Goal: Task Accomplishment & Management: Manage account settings

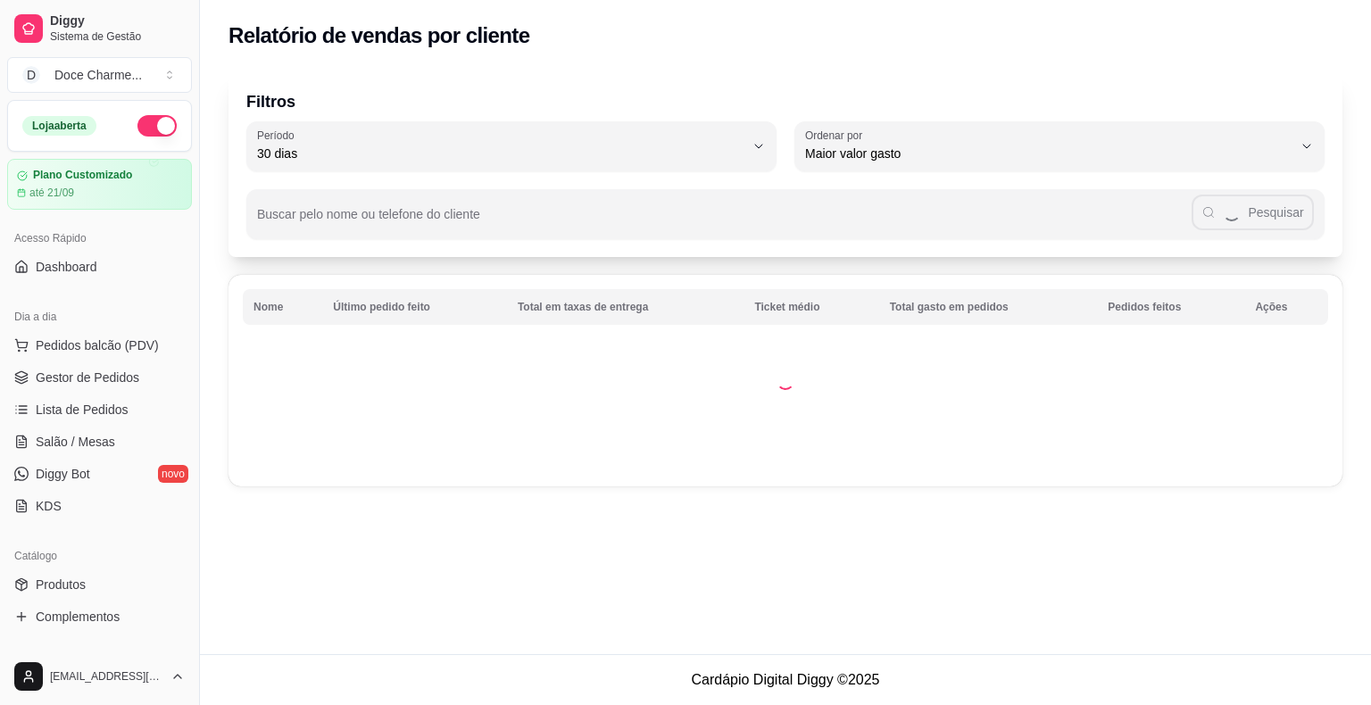
select select "30"
select select "HIGHEST_TOTAL_SPENT_WITH_ORDERS"
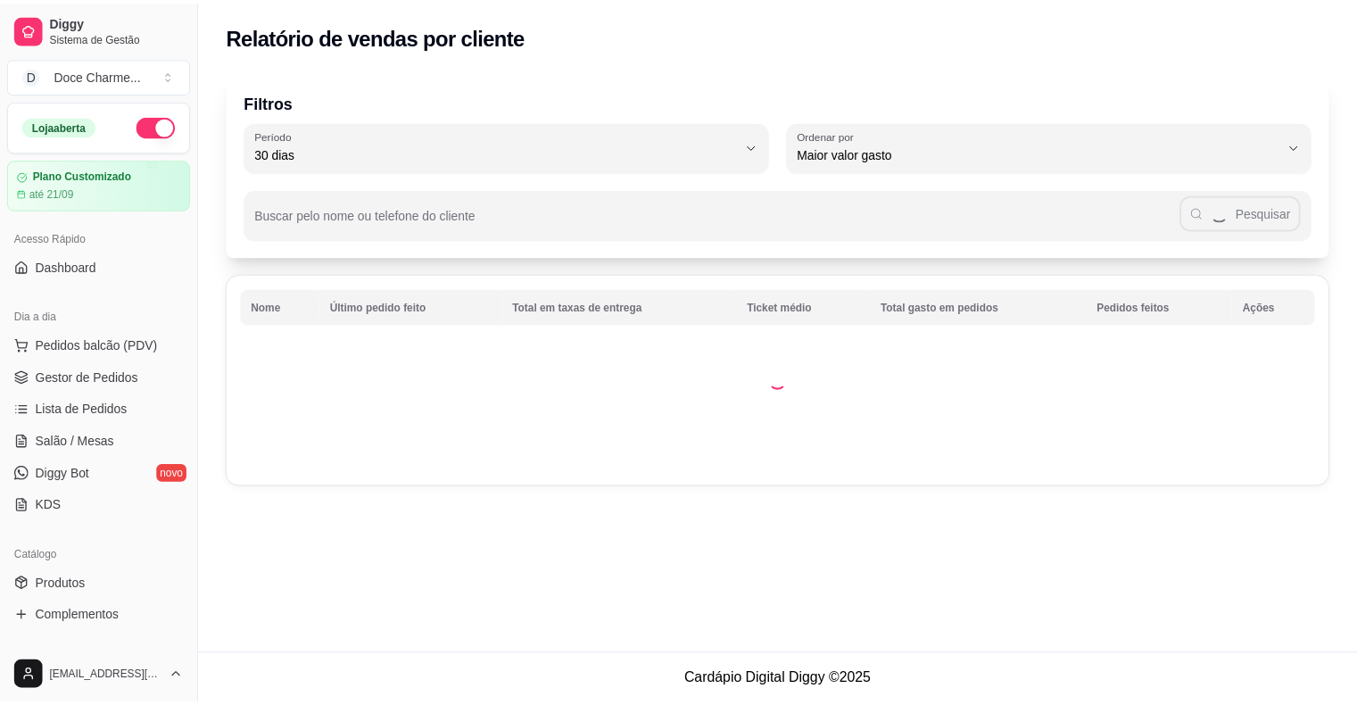
scroll to position [489, 0]
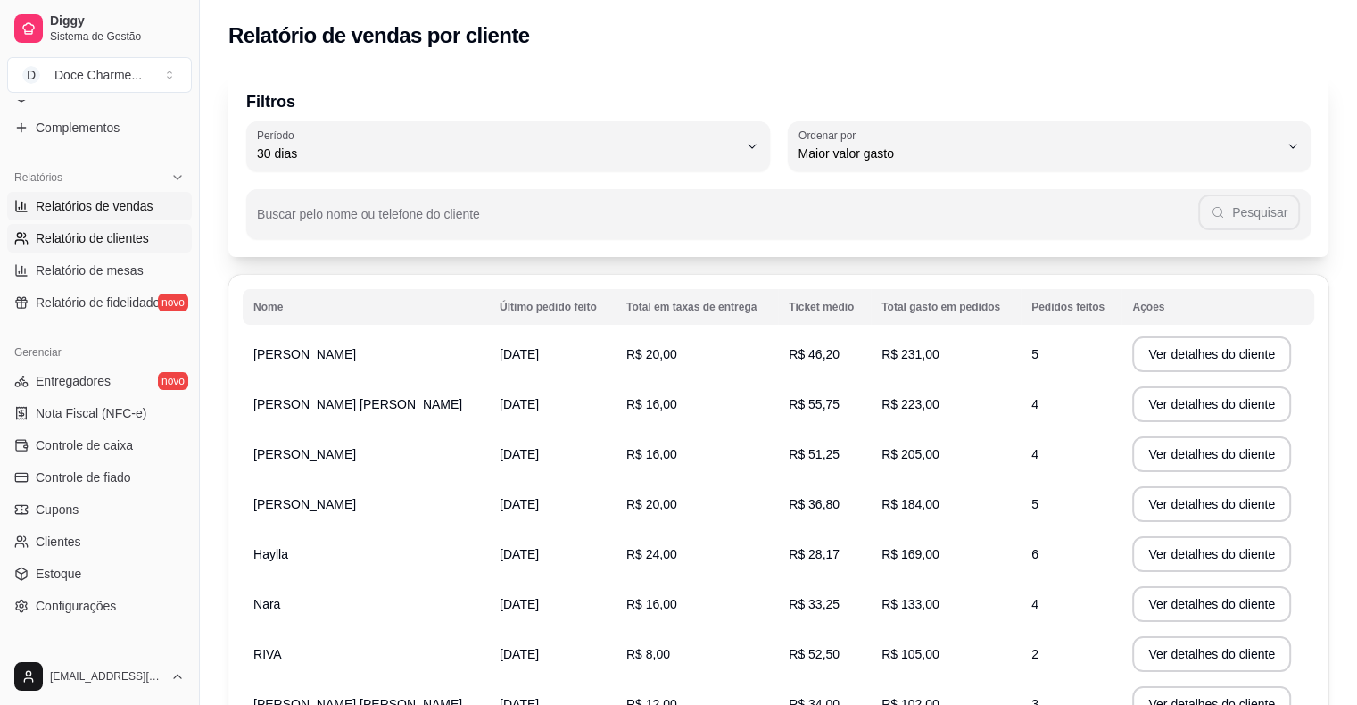
click at [128, 205] on span "Relatórios de vendas" at bounding box center [95, 206] width 118 height 18
select select "ALL"
select select "0"
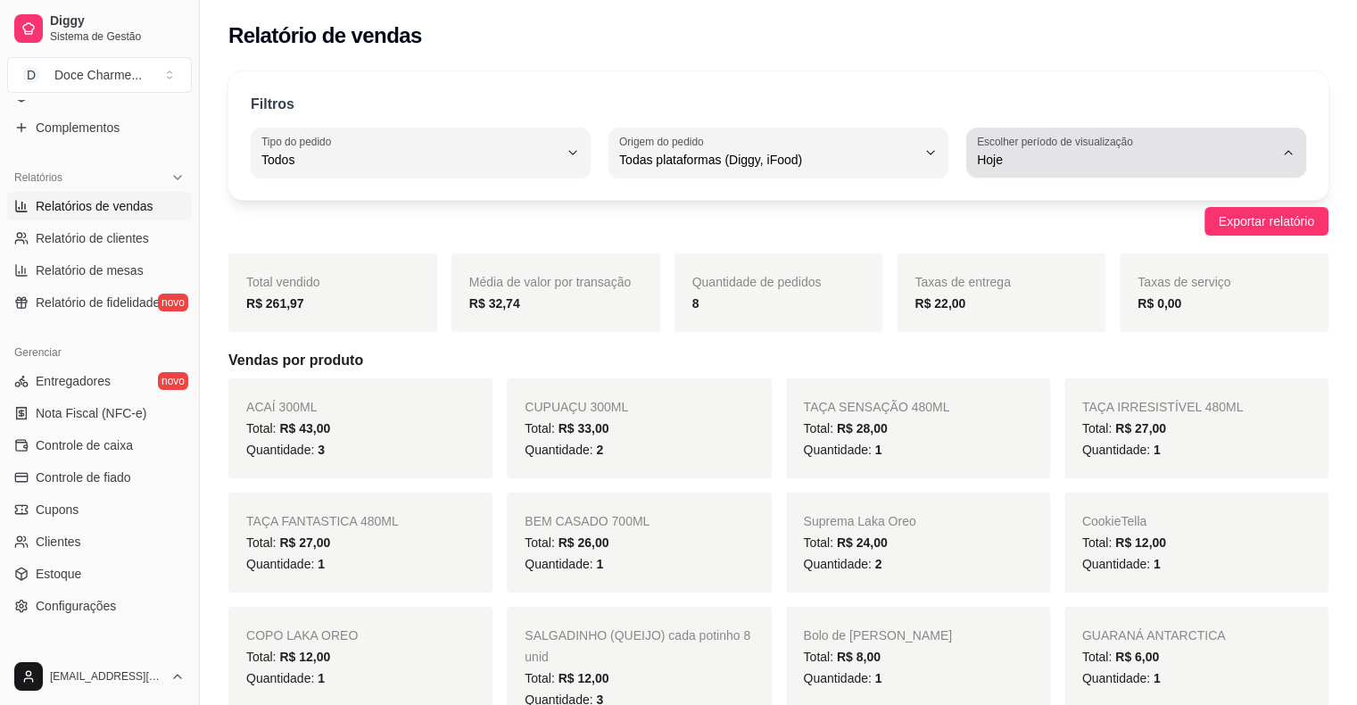
click at [1048, 169] on div "Hoje" at bounding box center [1125, 153] width 297 height 36
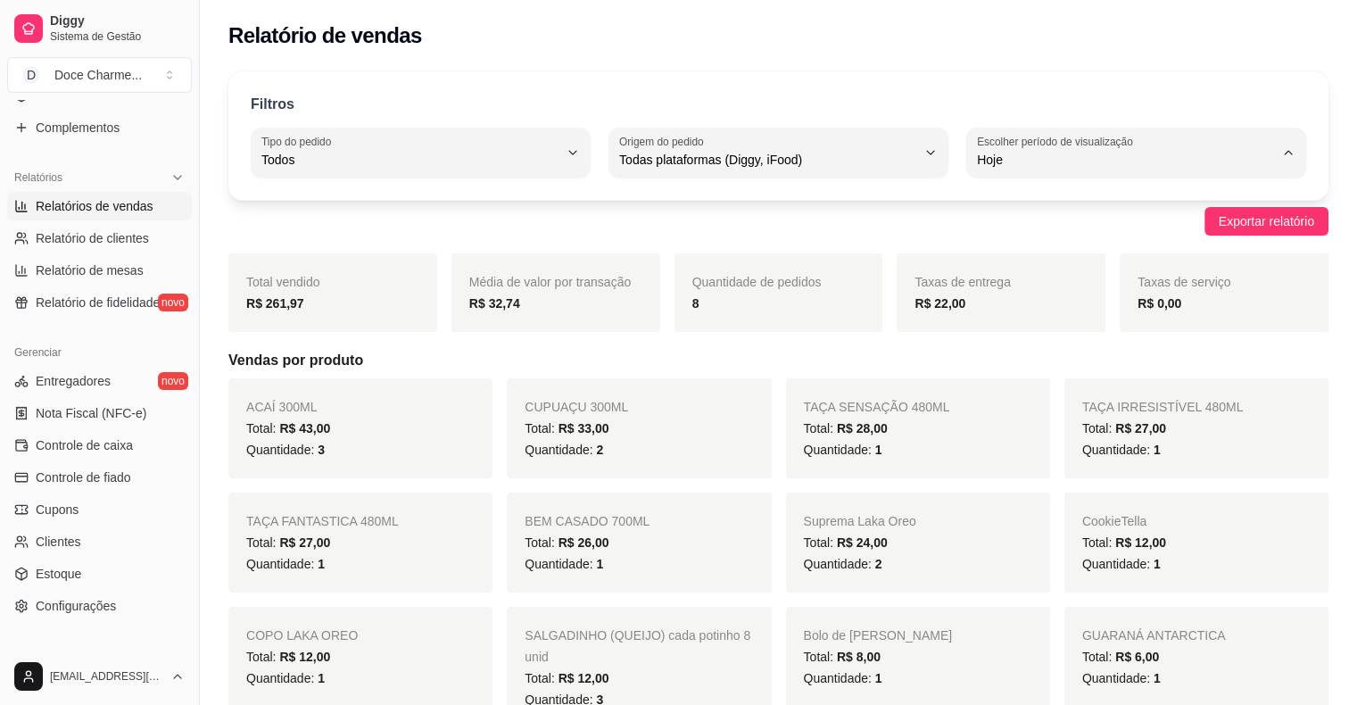
click at [1015, 361] on li "45 dias" at bounding box center [1136, 348] width 312 height 28
type input "45"
select select "45"
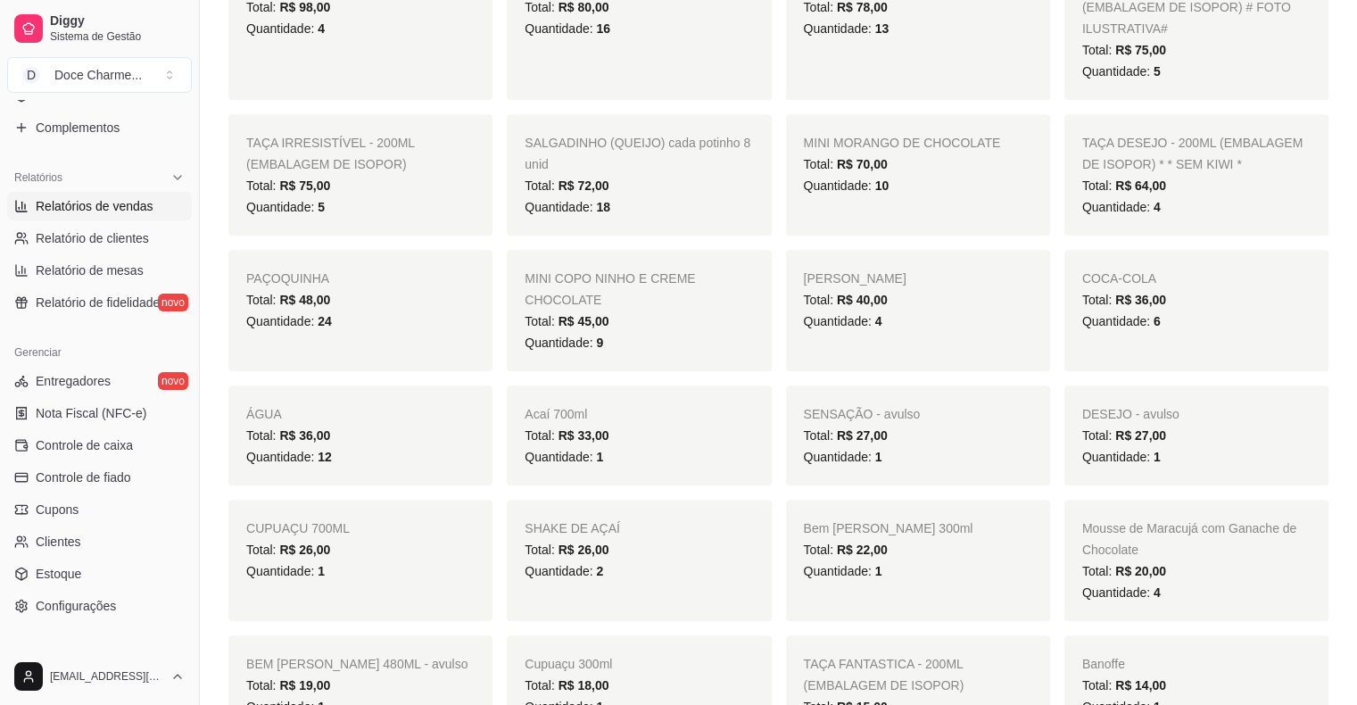
scroll to position [1695, 0]
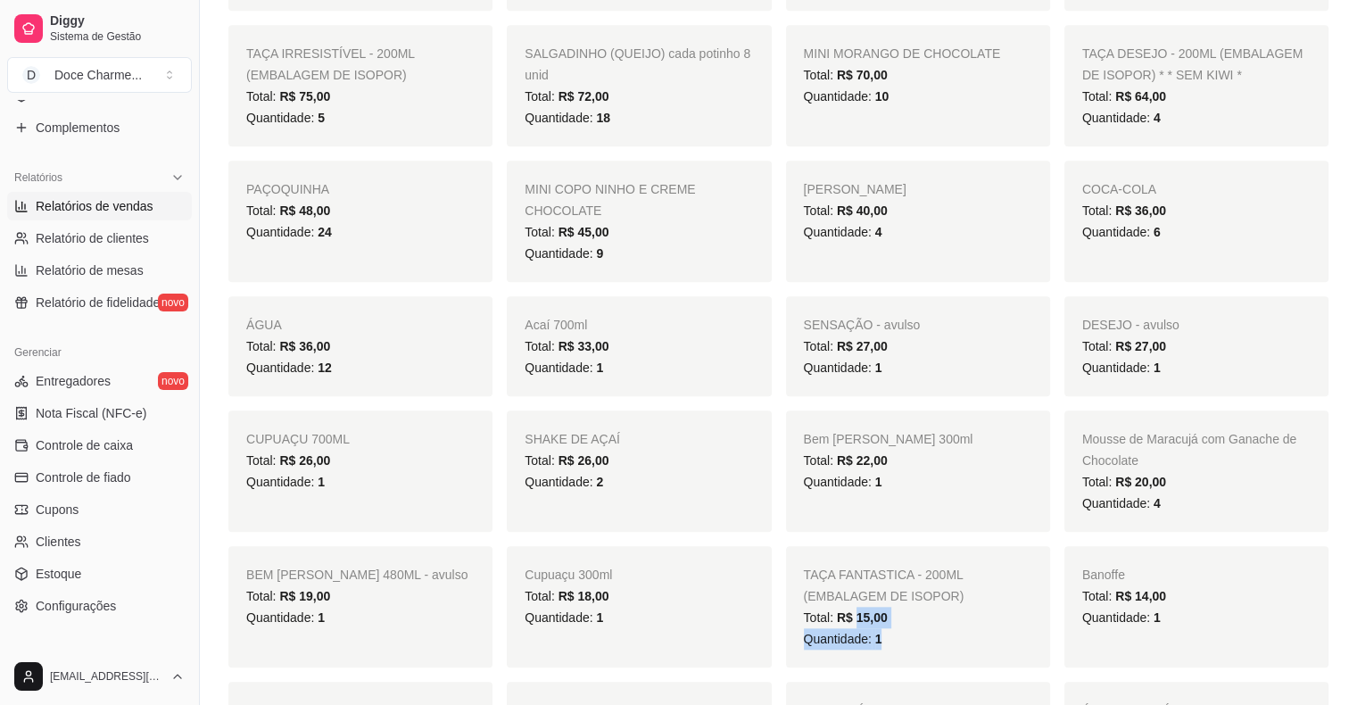
drag, startPoint x: 856, startPoint y: 576, endPoint x: 899, endPoint y: 593, distance: 47.2
click at [899, 593] on div "TAÇA FANTASTICA - 200ML (EMBALAGEM DE ISOPOR) Total: R$ 15,00 Quantidade: 1" at bounding box center [918, 606] width 264 height 121
click at [895, 628] on div "Quantidade: 1" at bounding box center [918, 638] width 228 height 21
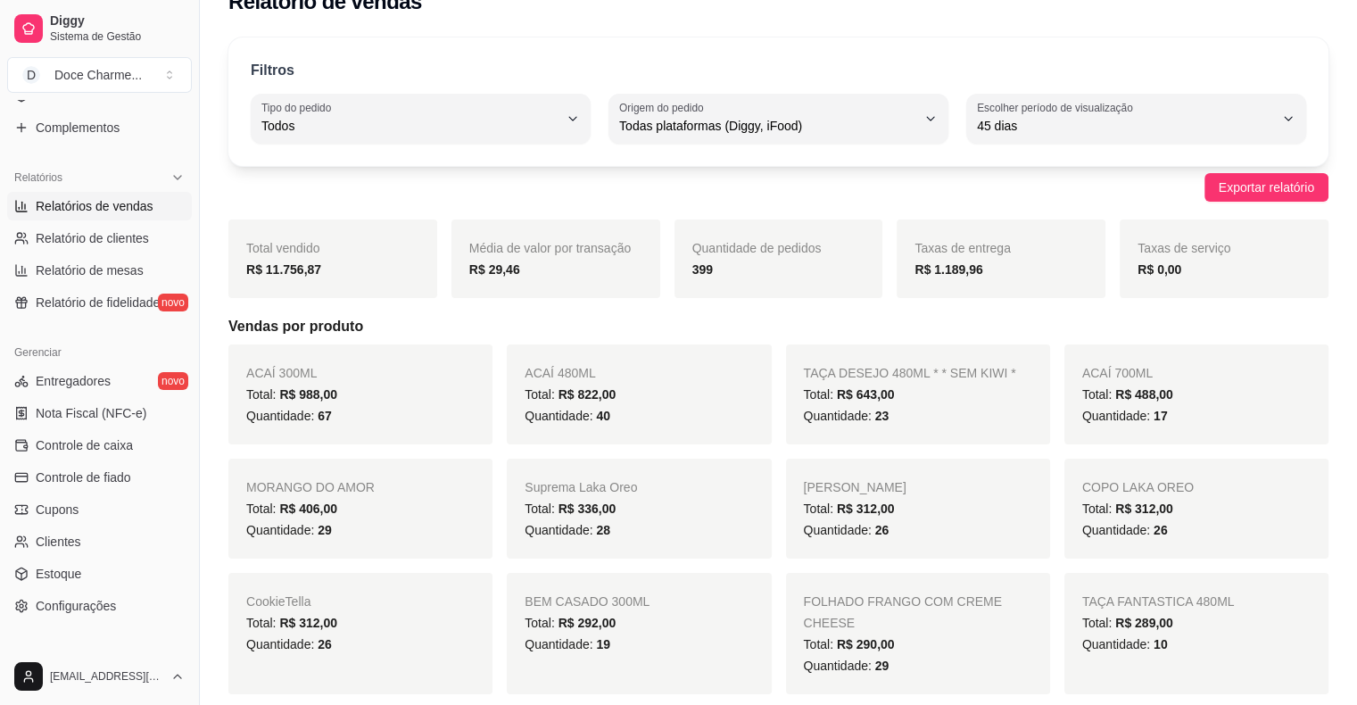
scroll to position [0, 0]
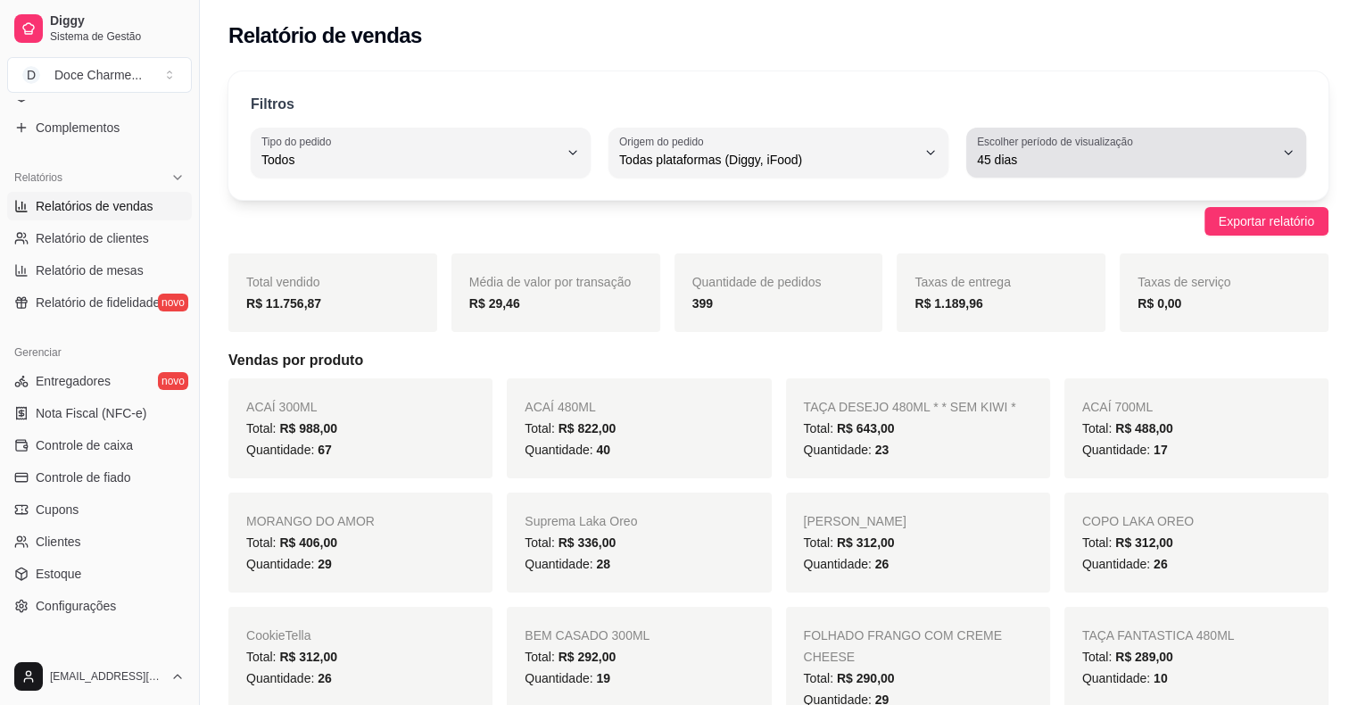
click at [1189, 168] on span "45 dias" at bounding box center [1125, 160] width 297 height 18
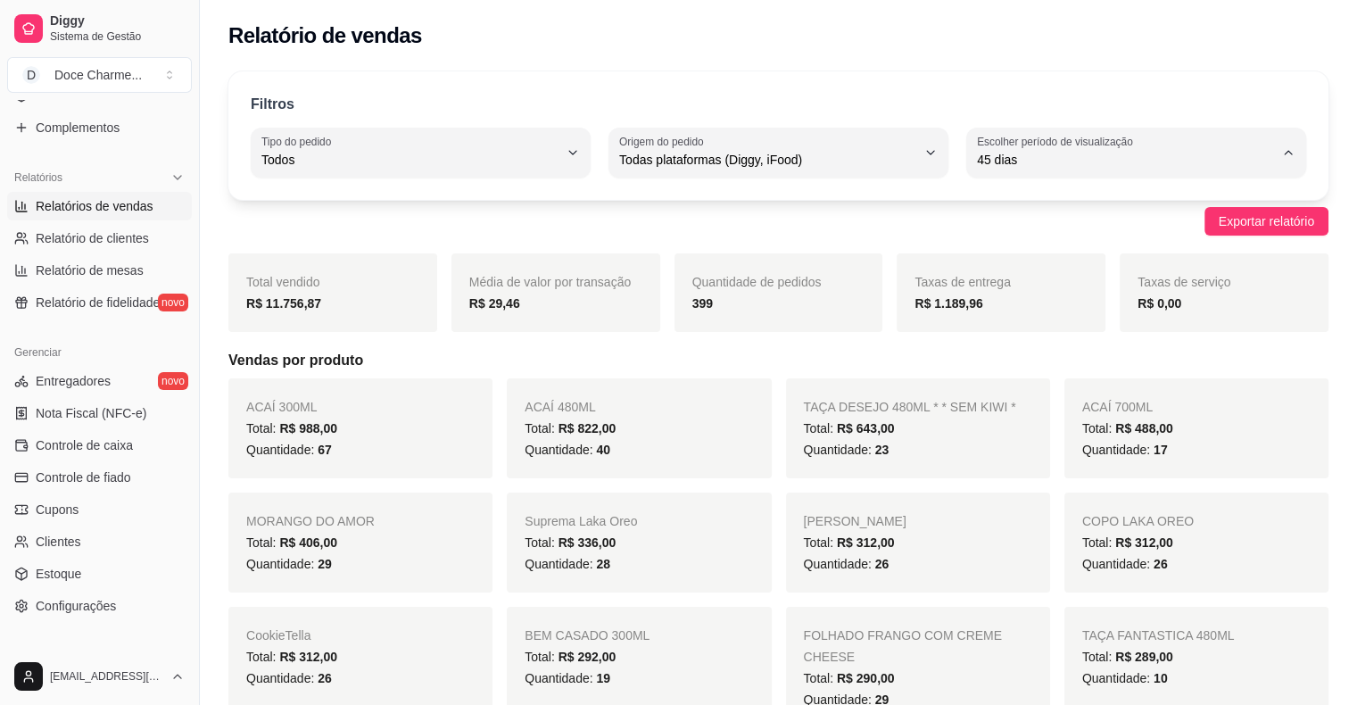
click at [1035, 352] on span "45 dias" at bounding box center [1128, 347] width 282 height 17
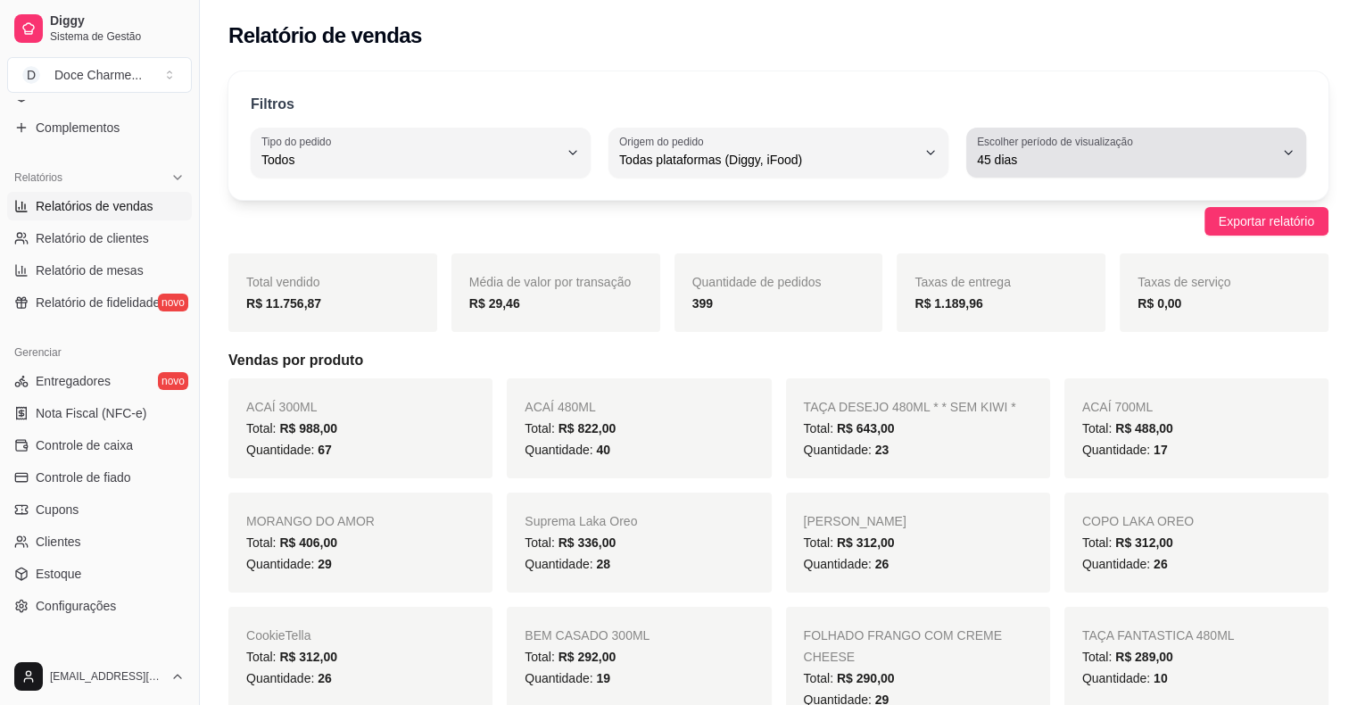
click at [1183, 166] on span "45 dias" at bounding box center [1125, 160] width 297 height 18
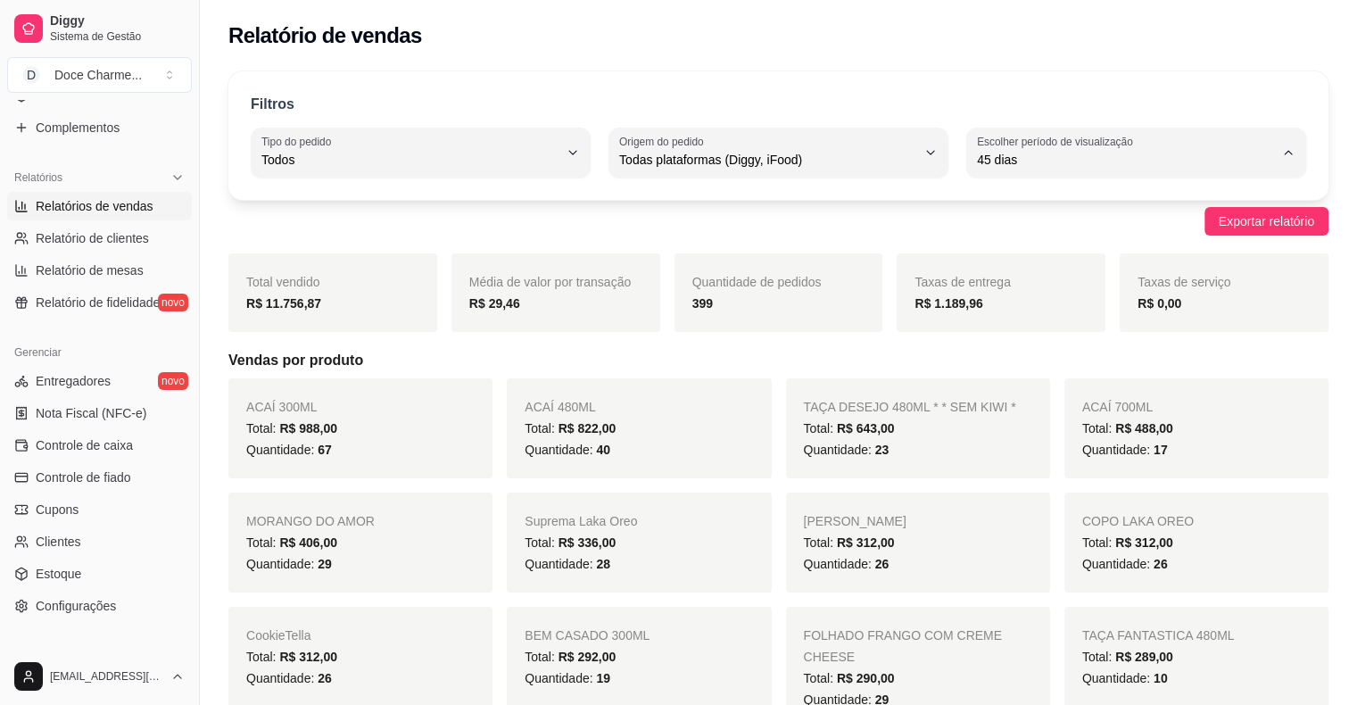
click at [1028, 383] on span "Customizado" at bounding box center [1128, 376] width 282 height 17
type input "-1"
select select "-1"
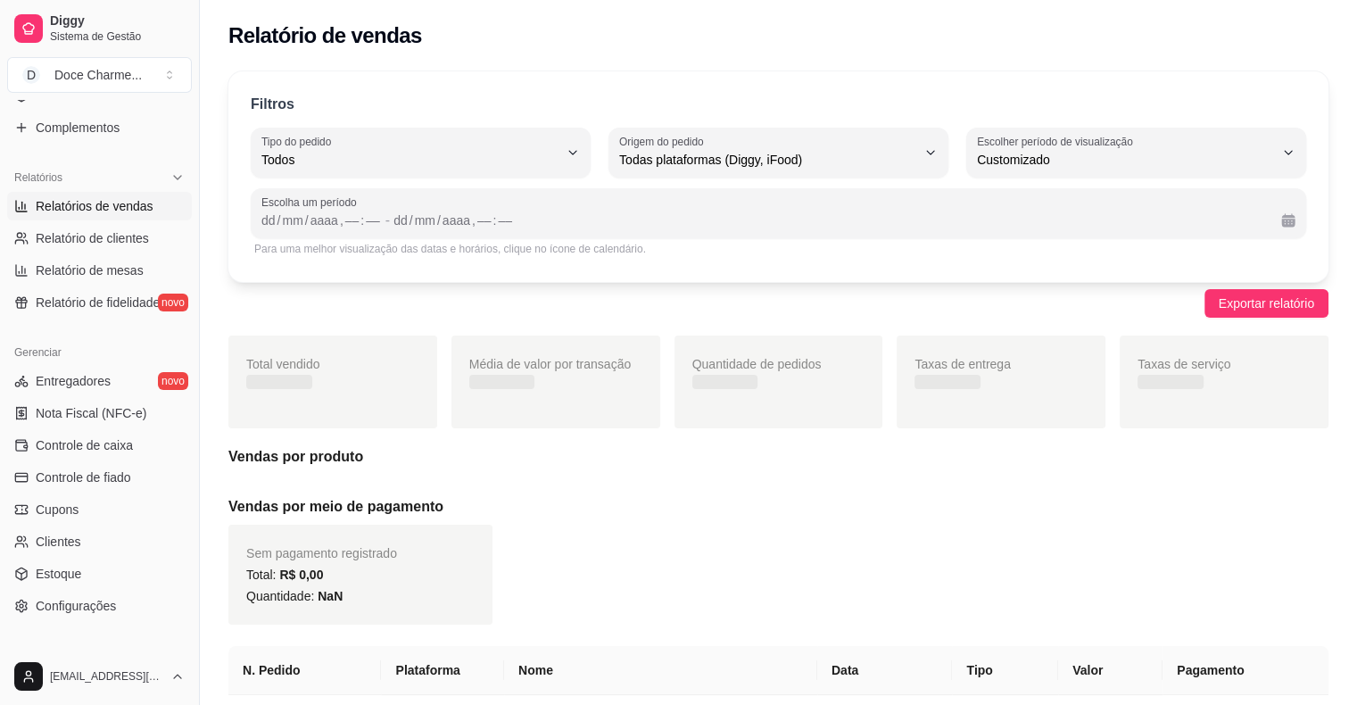
scroll to position [17, 0]
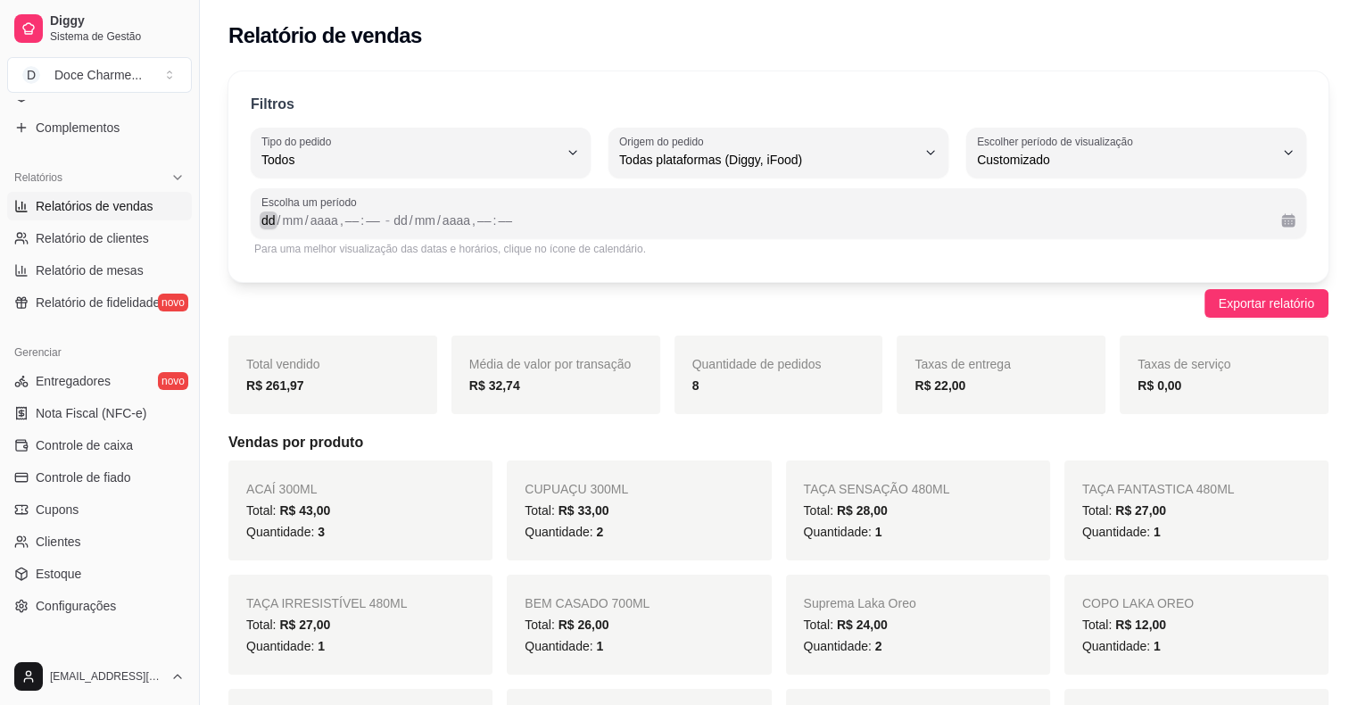
click at [276, 215] on div "/" at bounding box center [279, 220] width 7 height 18
click at [295, 220] on div "05" at bounding box center [289, 220] width 18 height 18
click at [385, 223] on div "dd" at bounding box center [394, 220] width 18 height 18
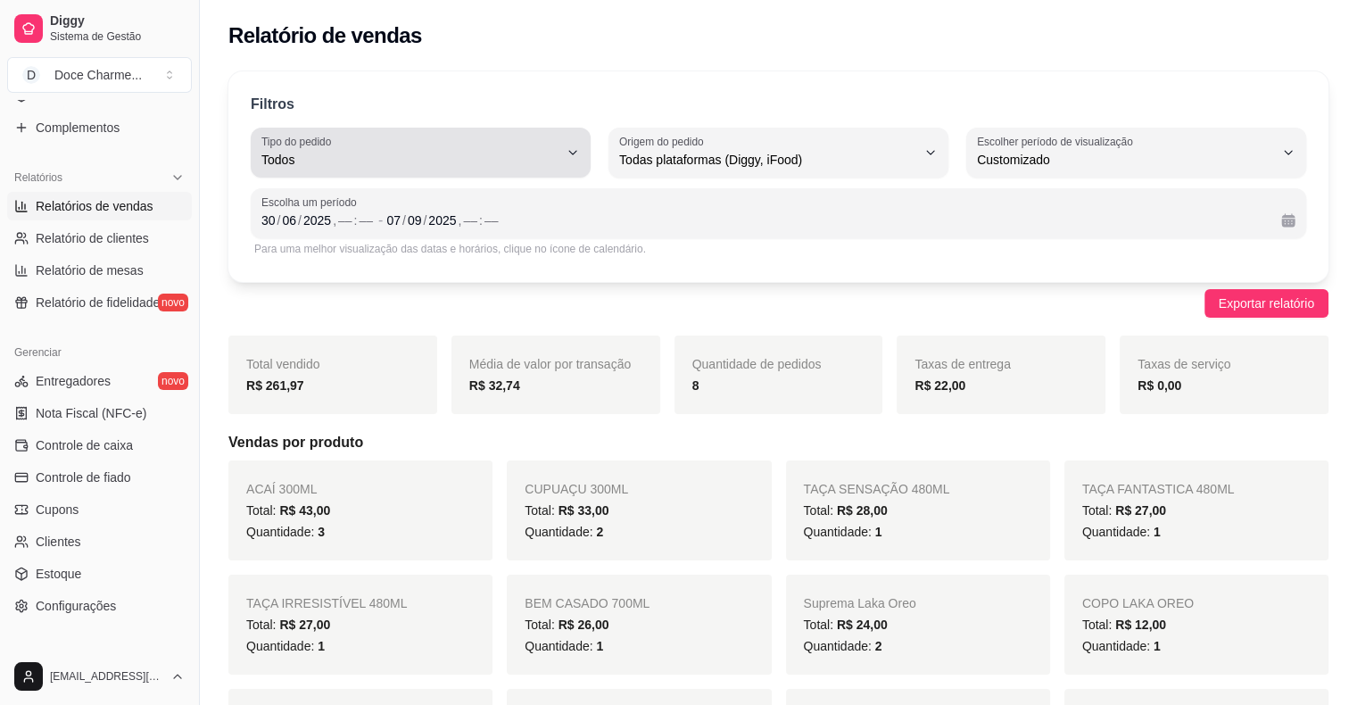
click at [574, 149] on icon "button" at bounding box center [573, 152] width 14 height 14
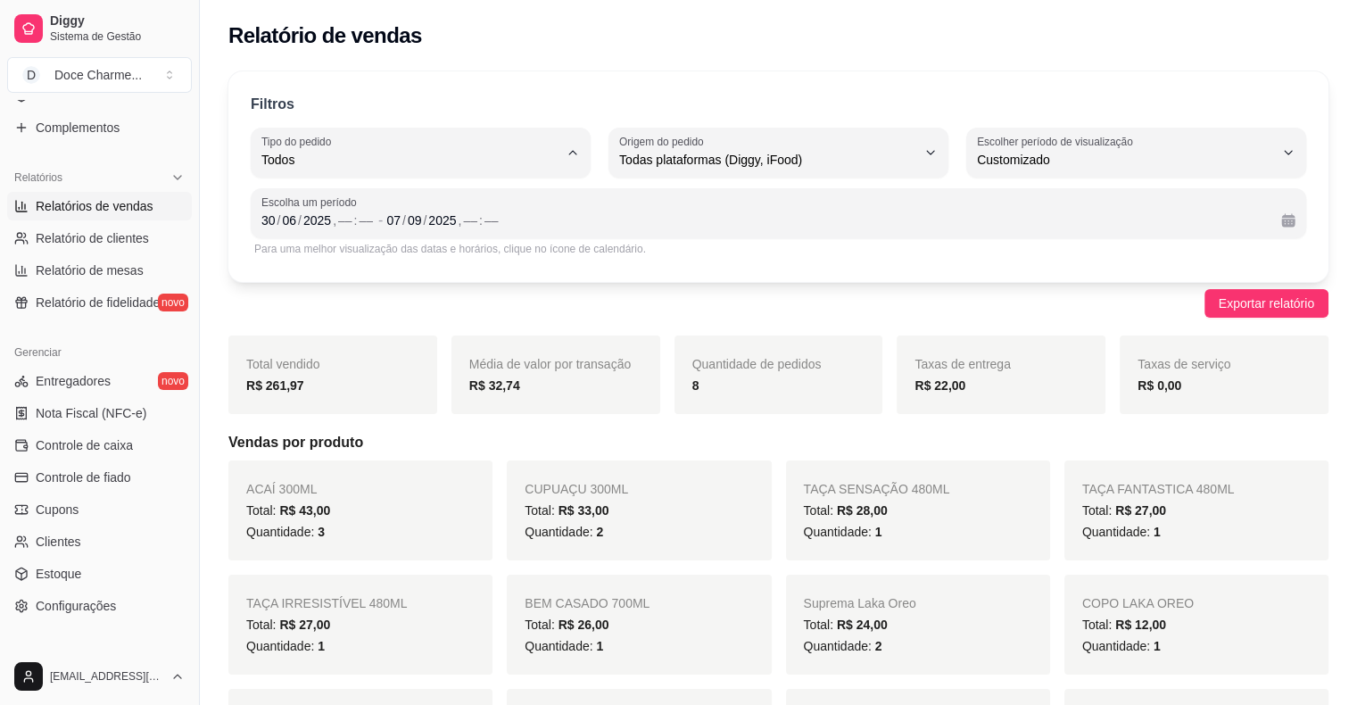
click at [482, 199] on span "Todos" at bounding box center [412, 201] width 282 height 17
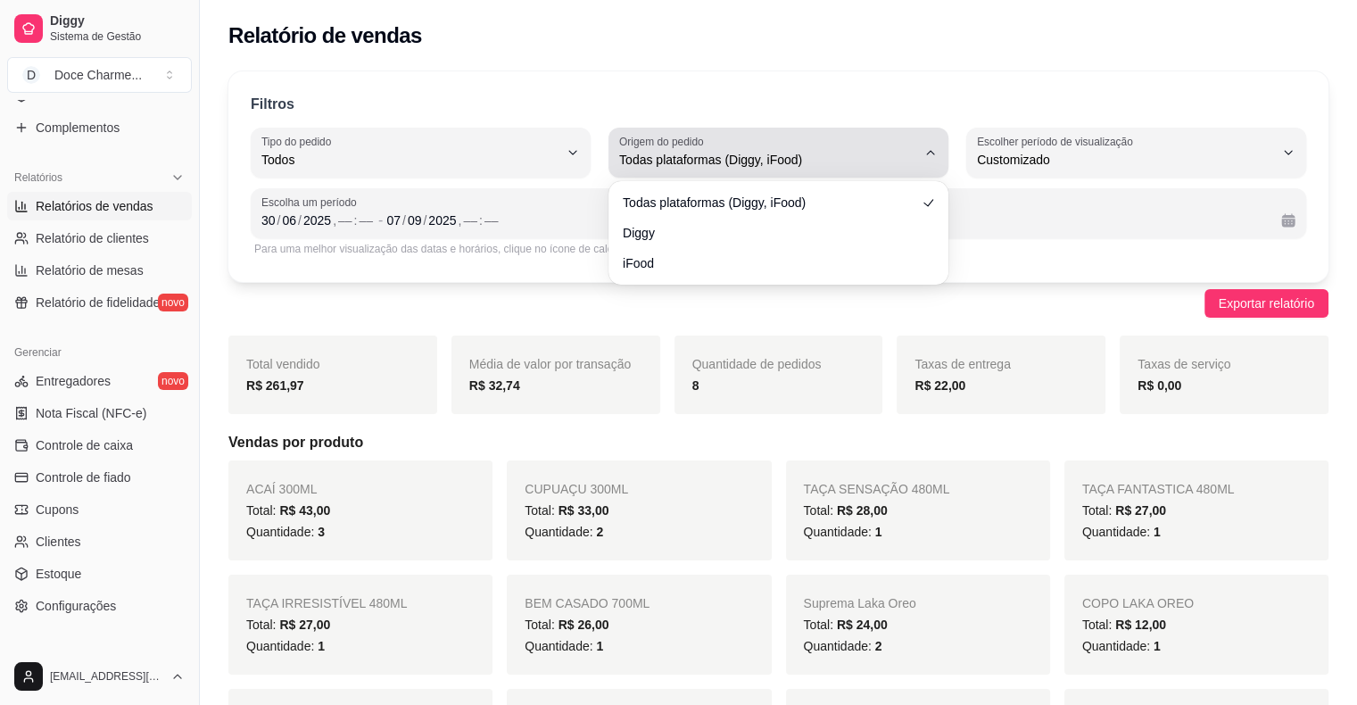
click at [891, 145] on div "Todas plataformas (Diggy, iFood)" at bounding box center [767, 153] width 297 height 36
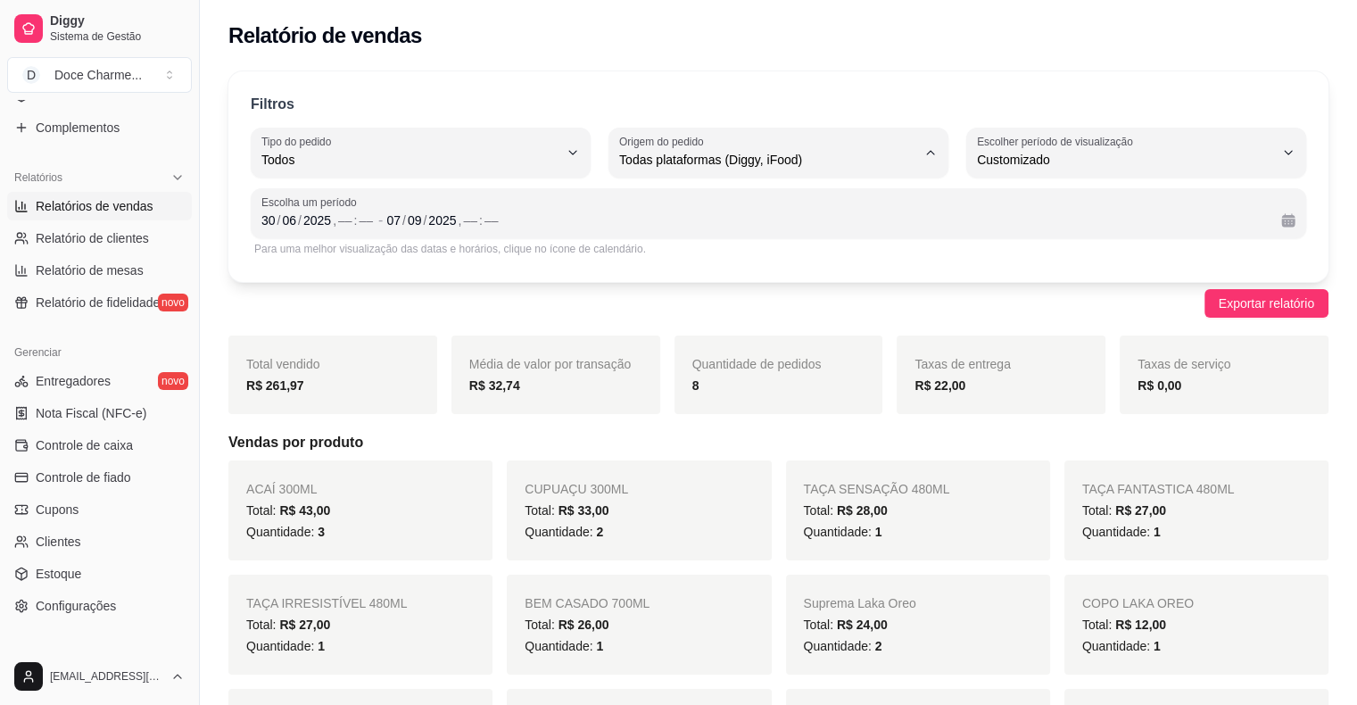
click at [700, 239] on span "Diggy" at bounding box center [770, 230] width 282 height 17
type input "DIGGY"
select select "DIGGY"
click at [339, 223] on div "––" at bounding box center [345, 220] width 18 height 18
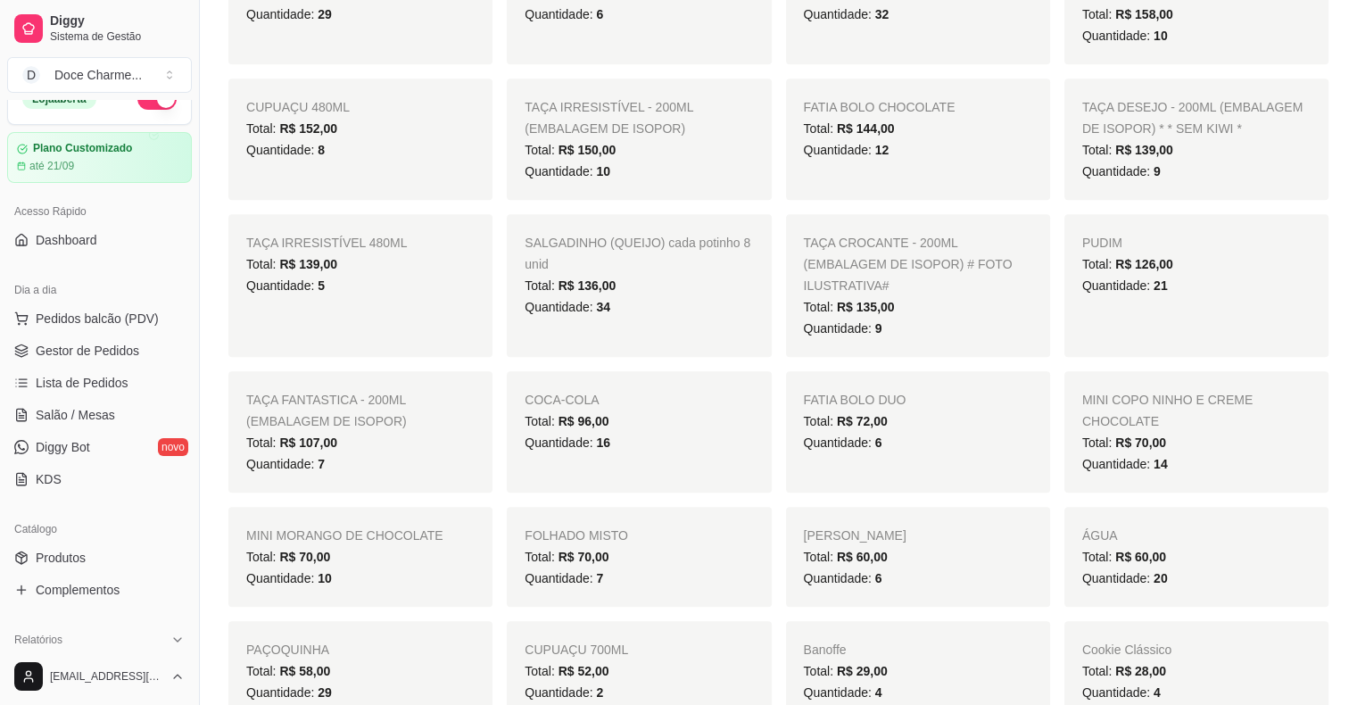
scroll to position [0, 0]
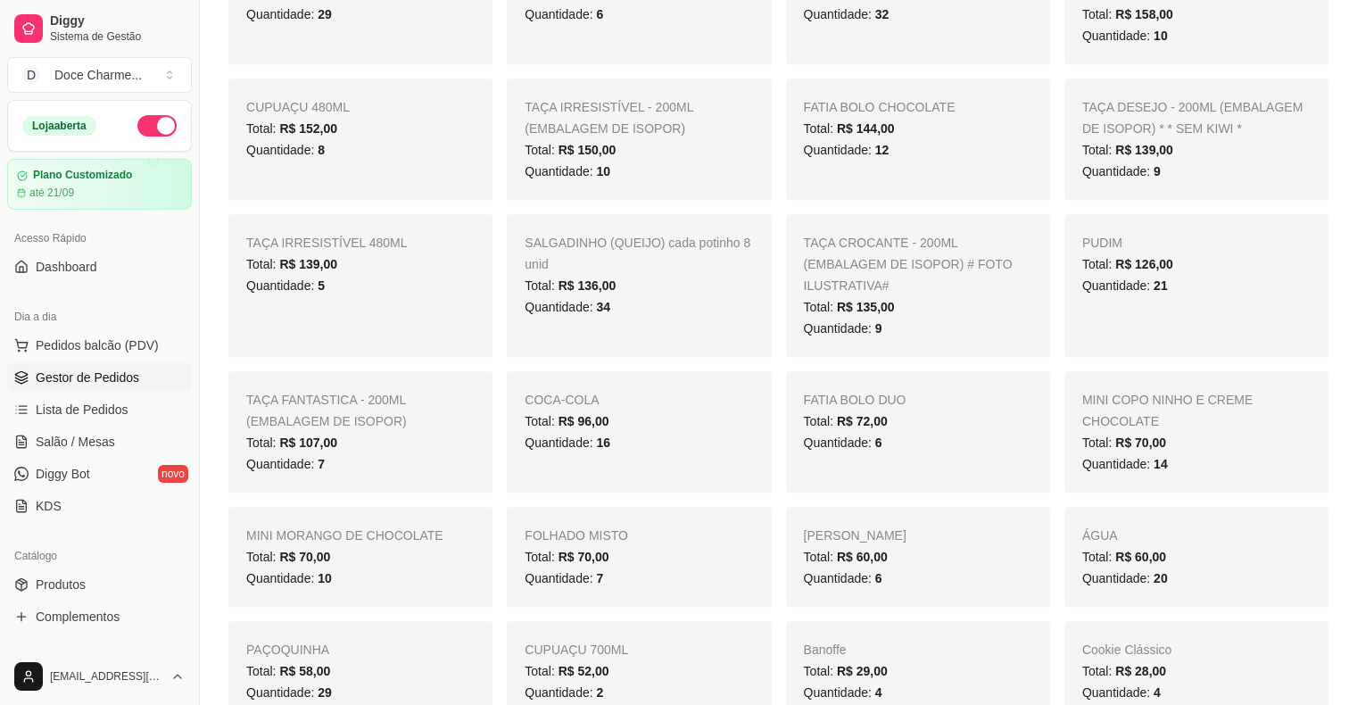
click at [93, 380] on span "Gestor de Pedidos" at bounding box center [88, 378] width 104 height 18
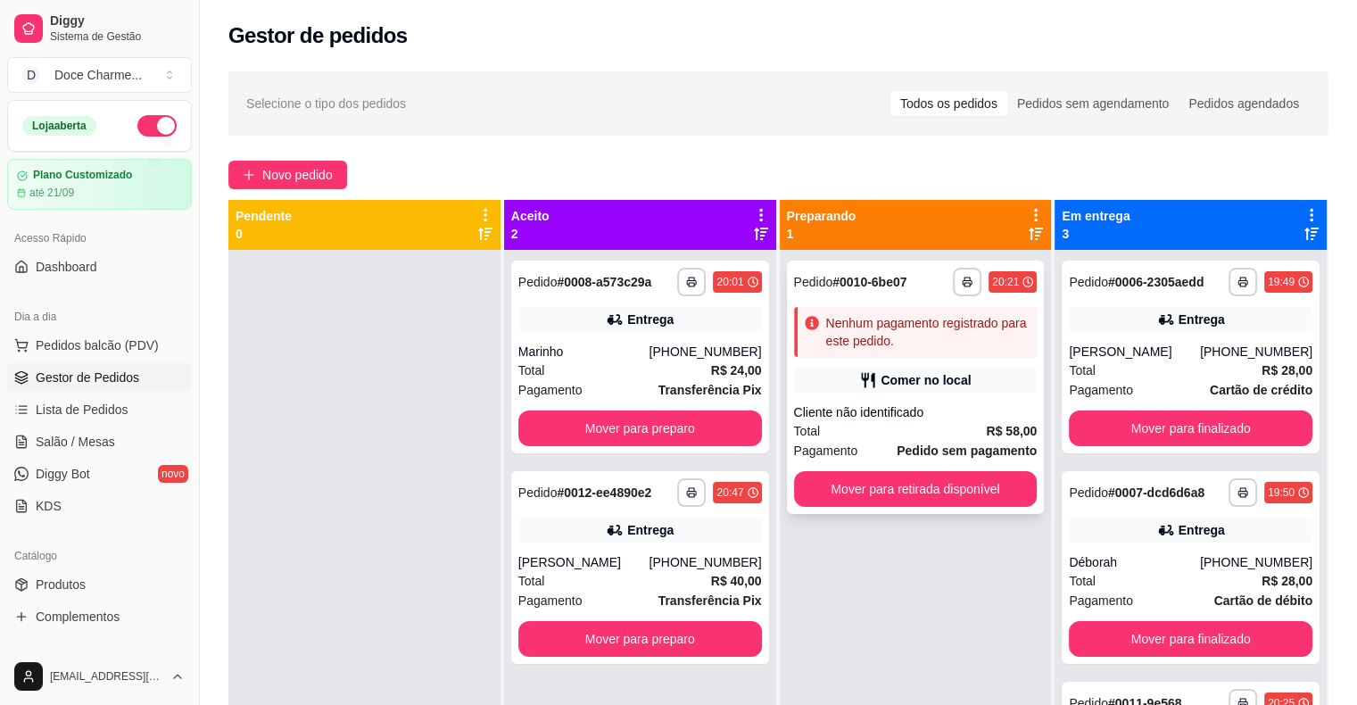
click at [917, 365] on div "**********" at bounding box center [916, 387] width 258 height 253
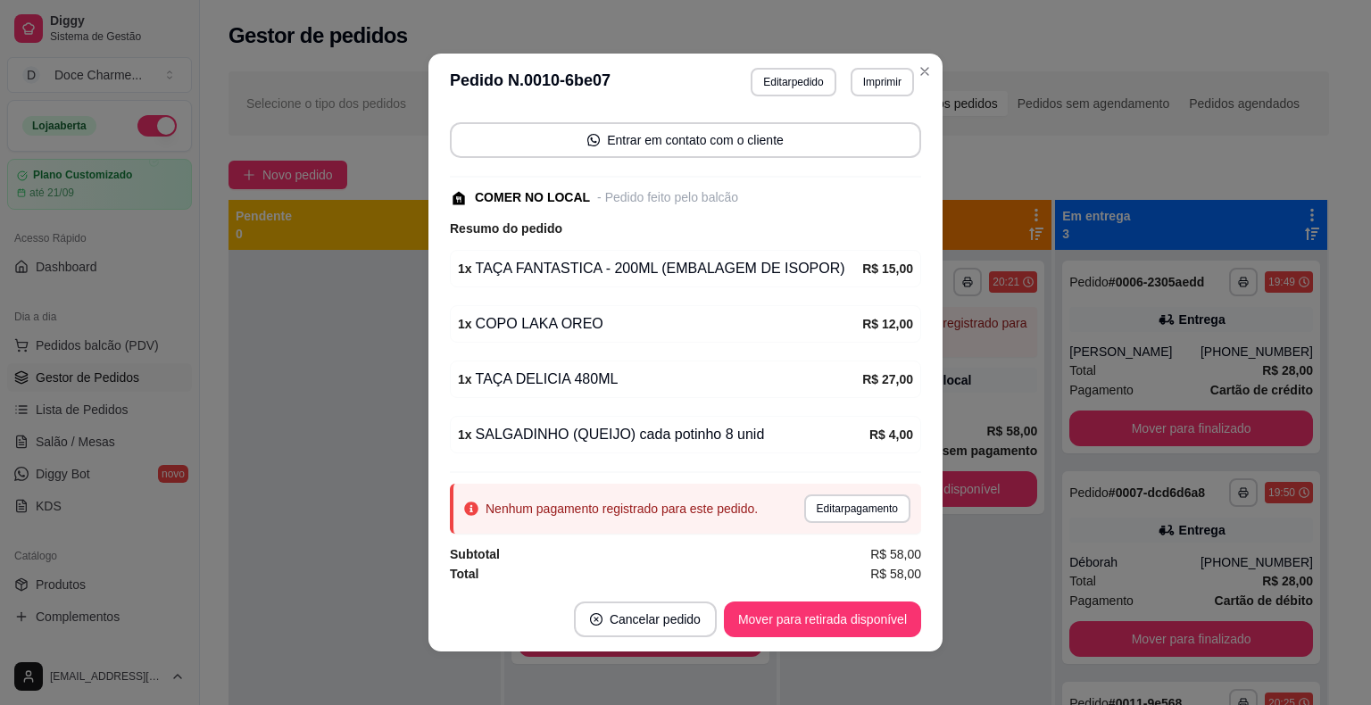
scroll to position [4, 0]
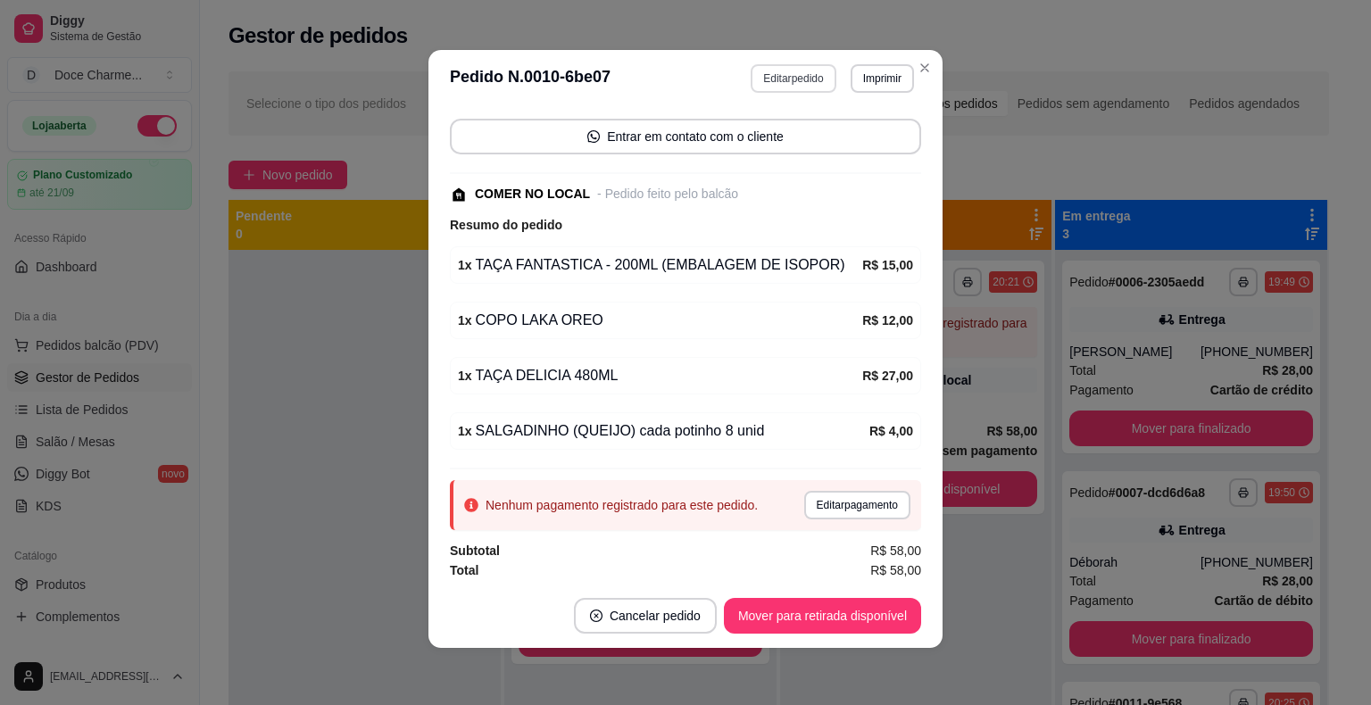
click at [782, 79] on button "Editar pedido" at bounding box center [792, 78] width 85 height 29
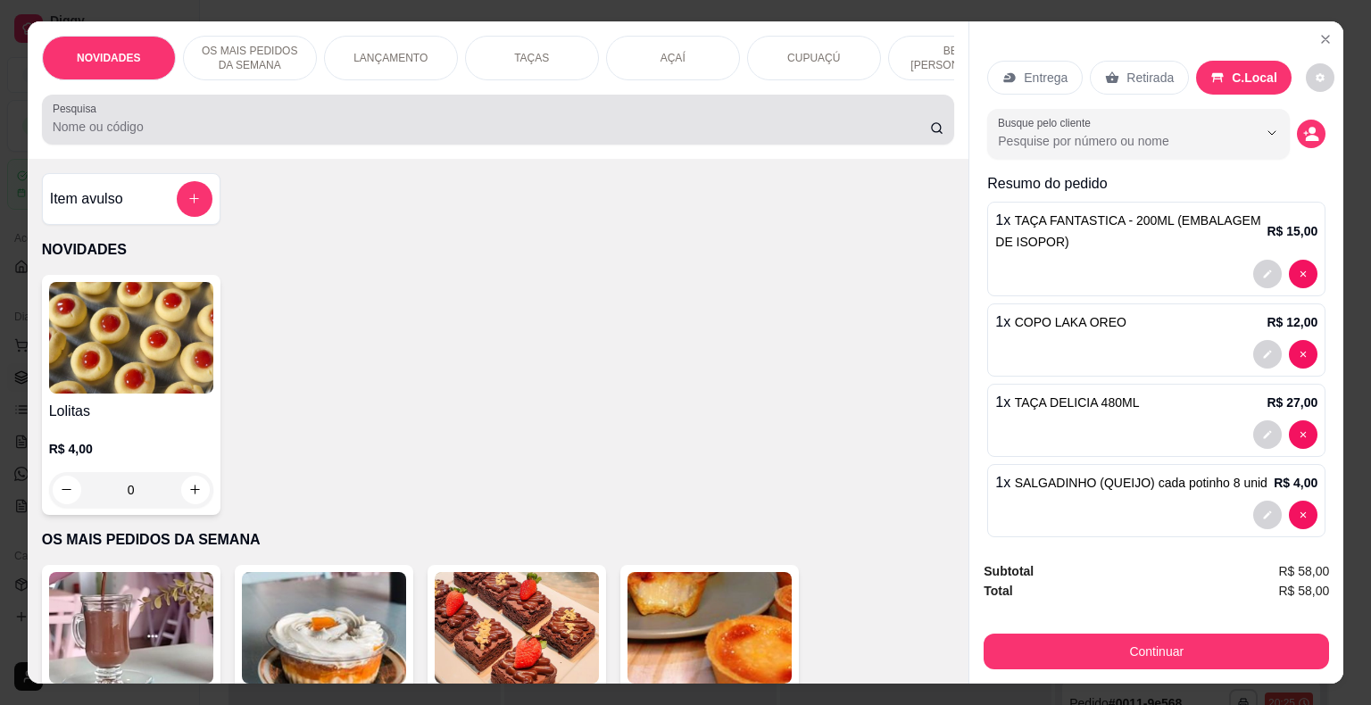
click at [580, 132] on input "Pesquisa" at bounding box center [491, 127] width 877 height 18
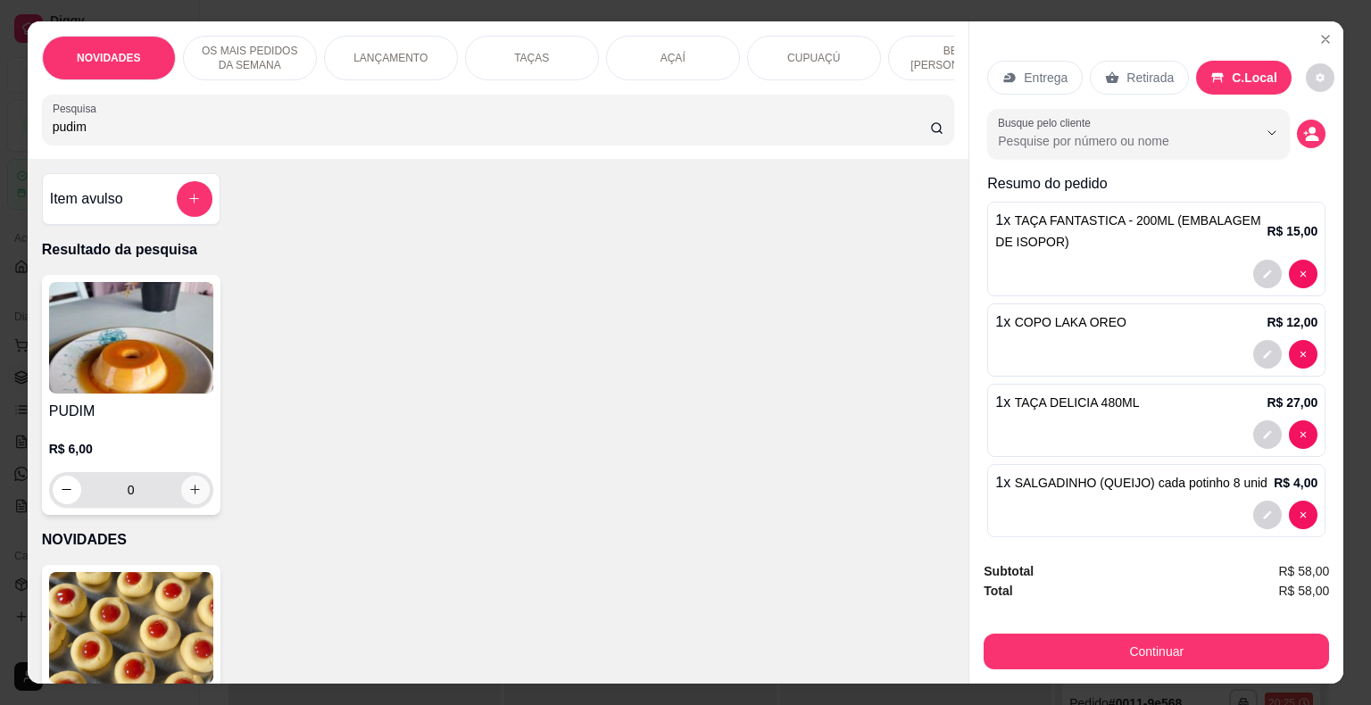
type input "pudim"
click at [190, 494] on icon "increase-product-quantity" at bounding box center [195, 490] width 10 height 10
type input "1"
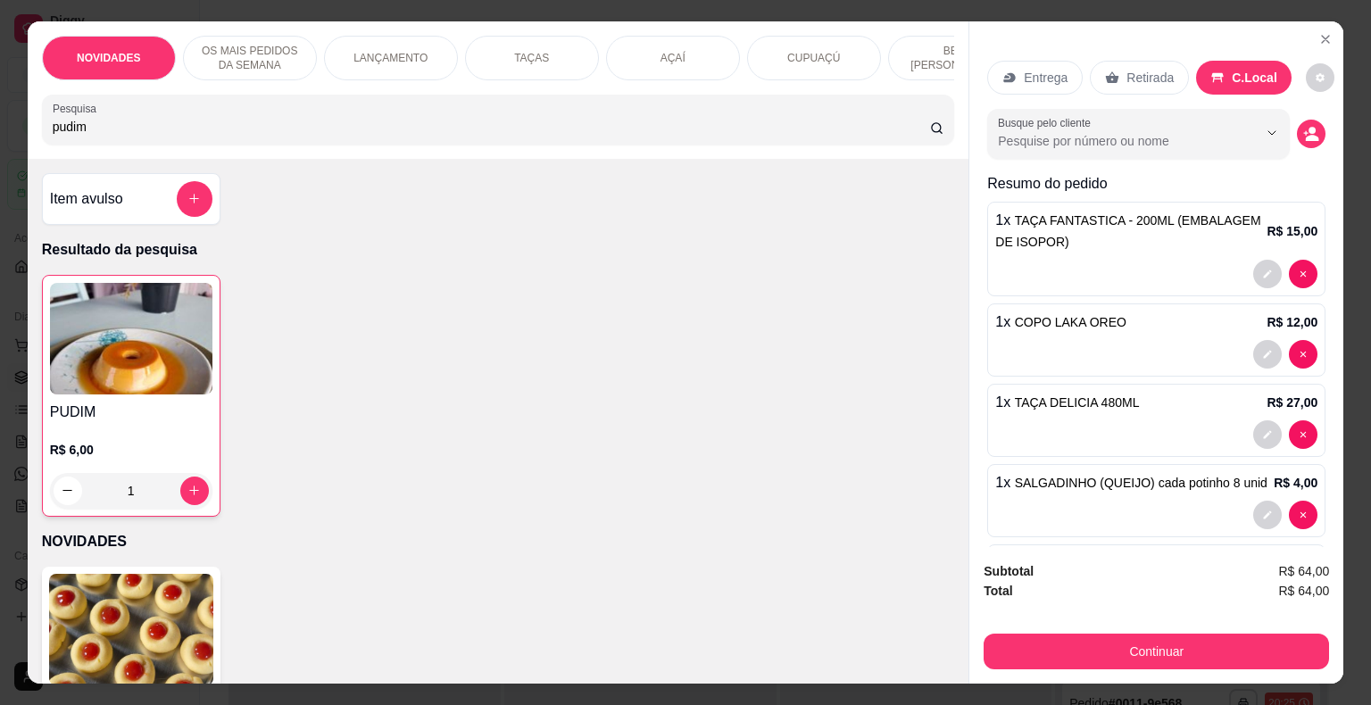
scroll to position [92, 0]
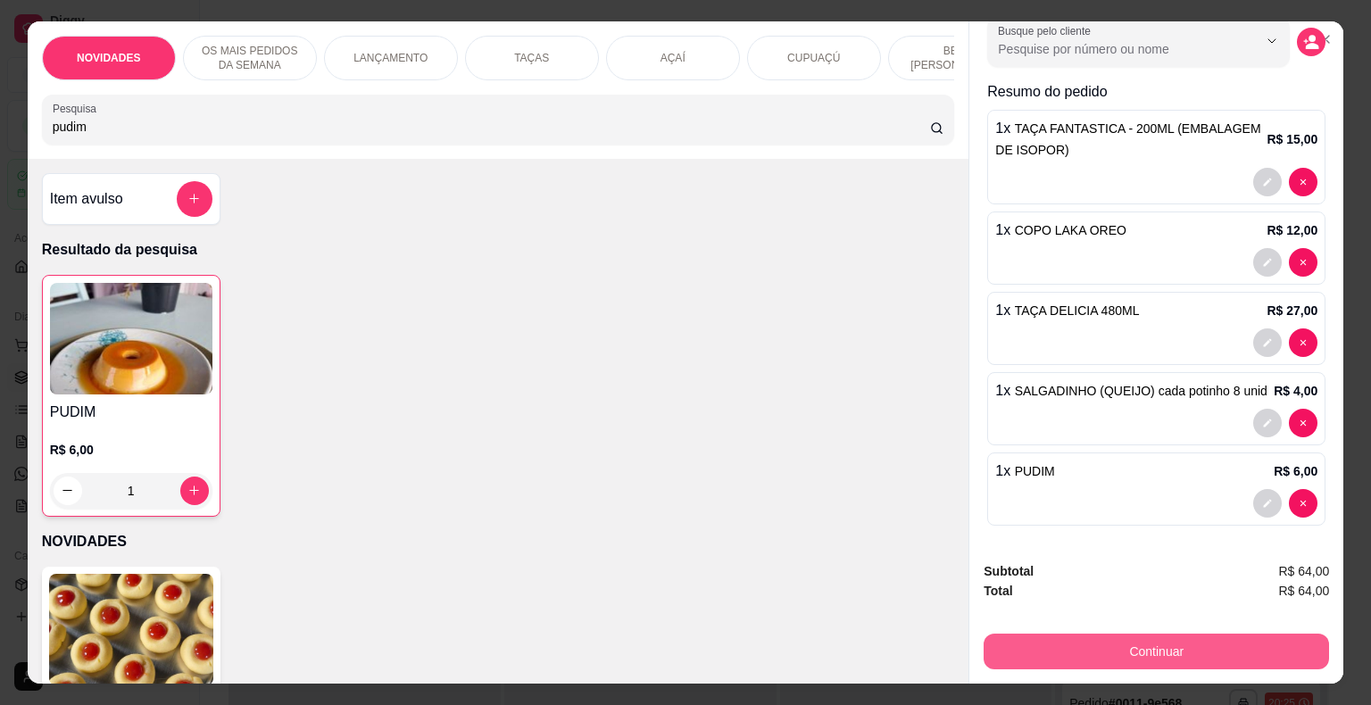
click at [1197, 642] on button "Continuar" at bounding box center [1155, 652] width 345 height 36
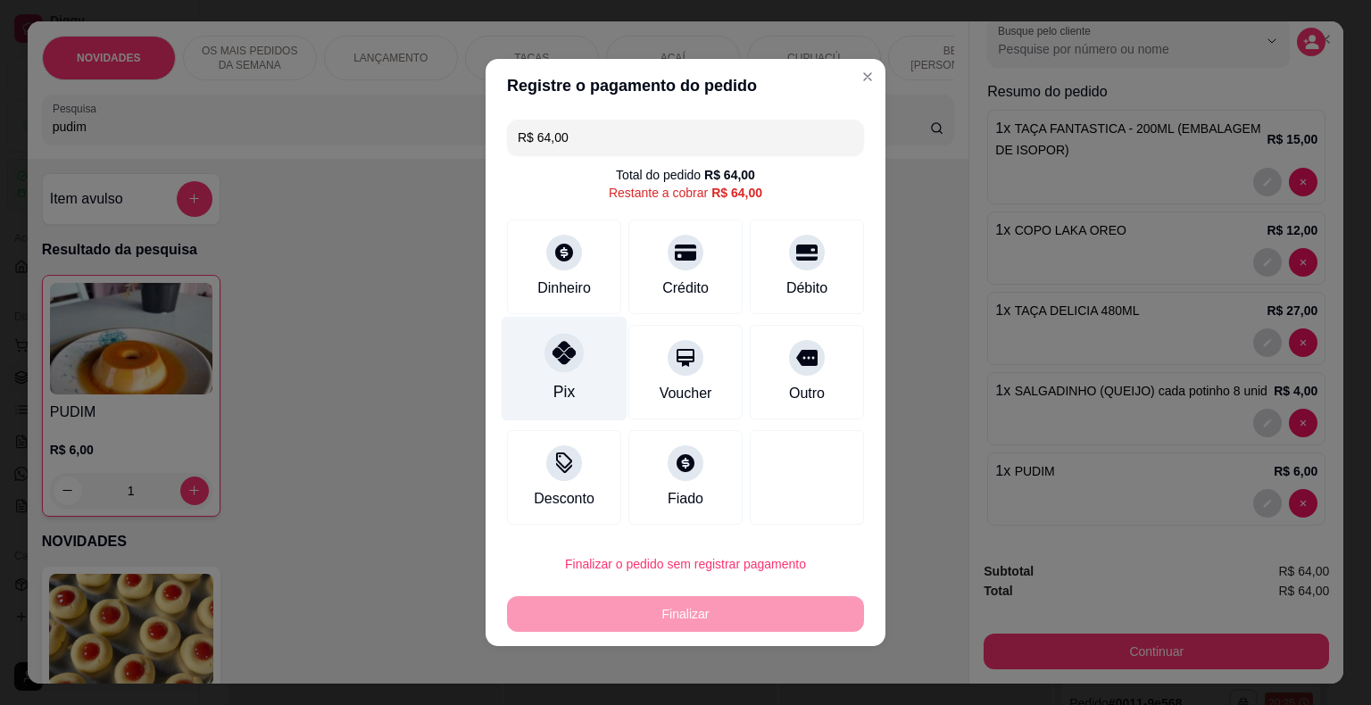
click at [575, 377] on div "Pix" at bounding box center [564, 369] width 126 height 104
type input "R$ 0,00"
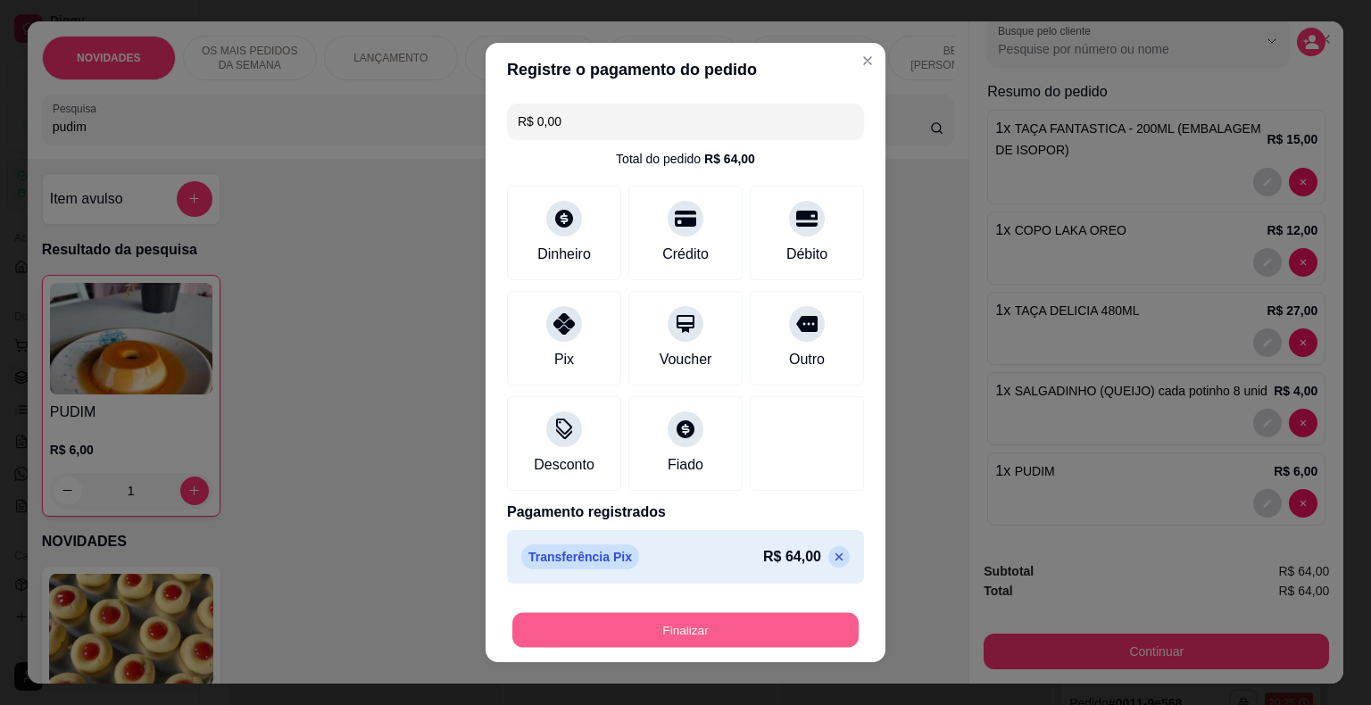
click at [714, 626] on button "Finalizar" at bounding box center [685, 630] width 346 height 35
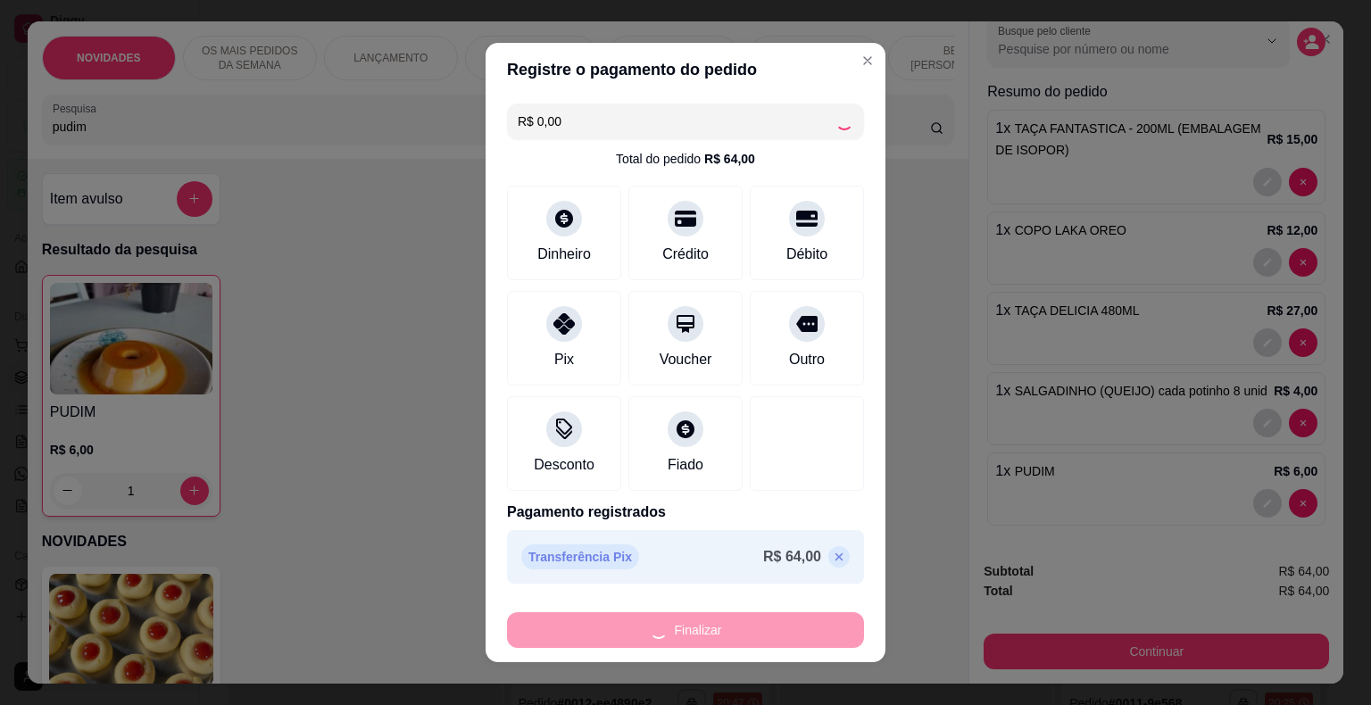
type input "0"
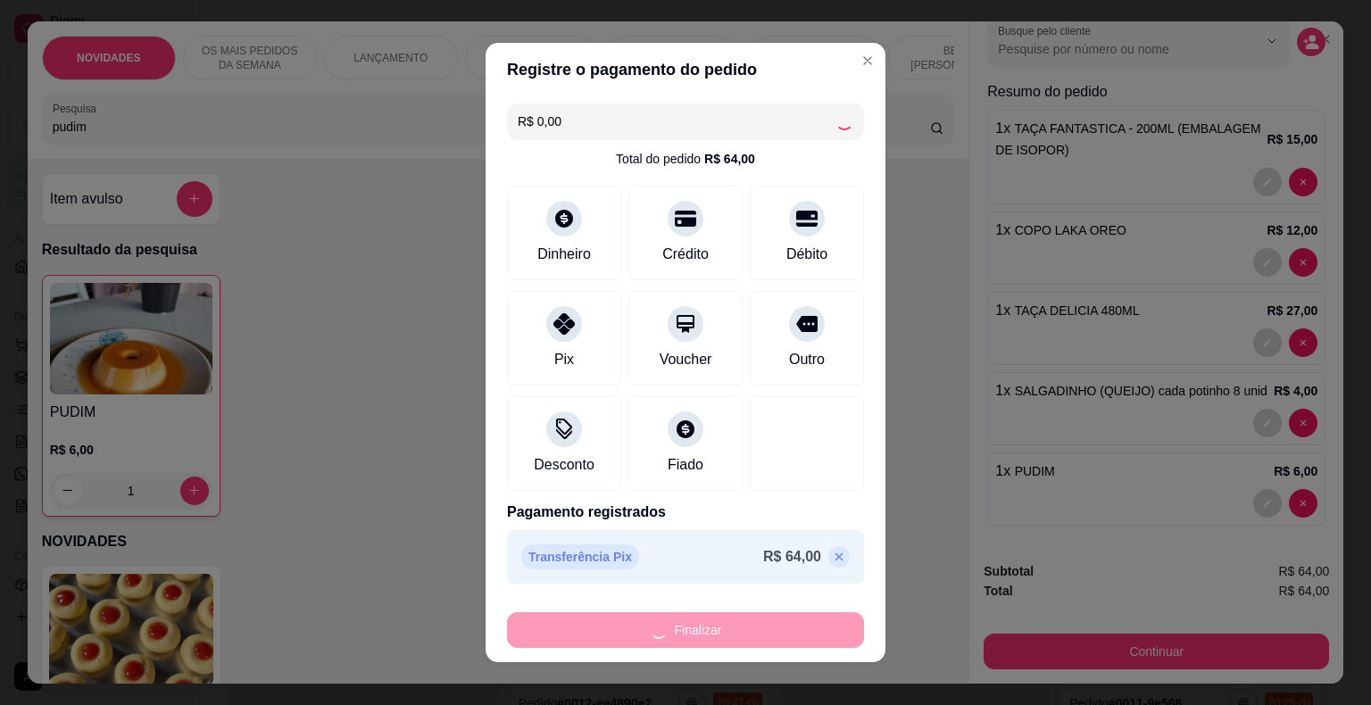
type input "0"
type input "-R$ 64,00"
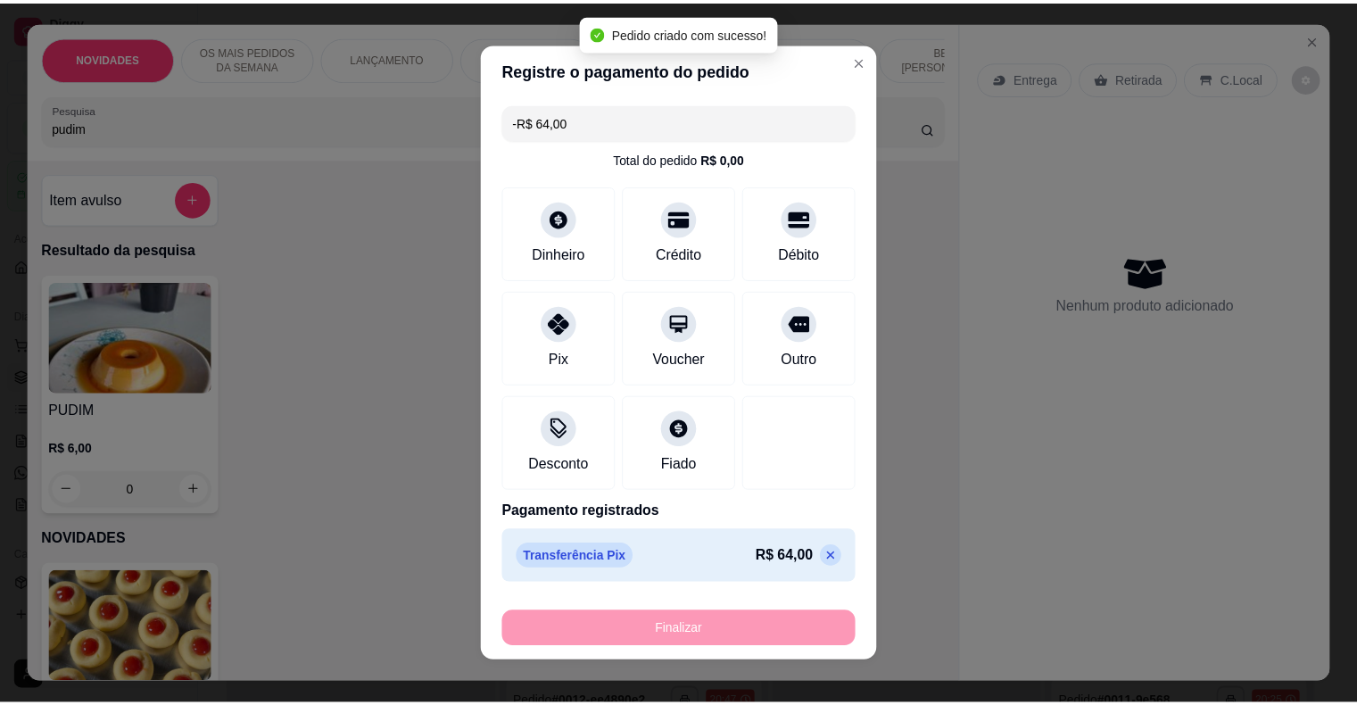
scroll to position [162, 0]
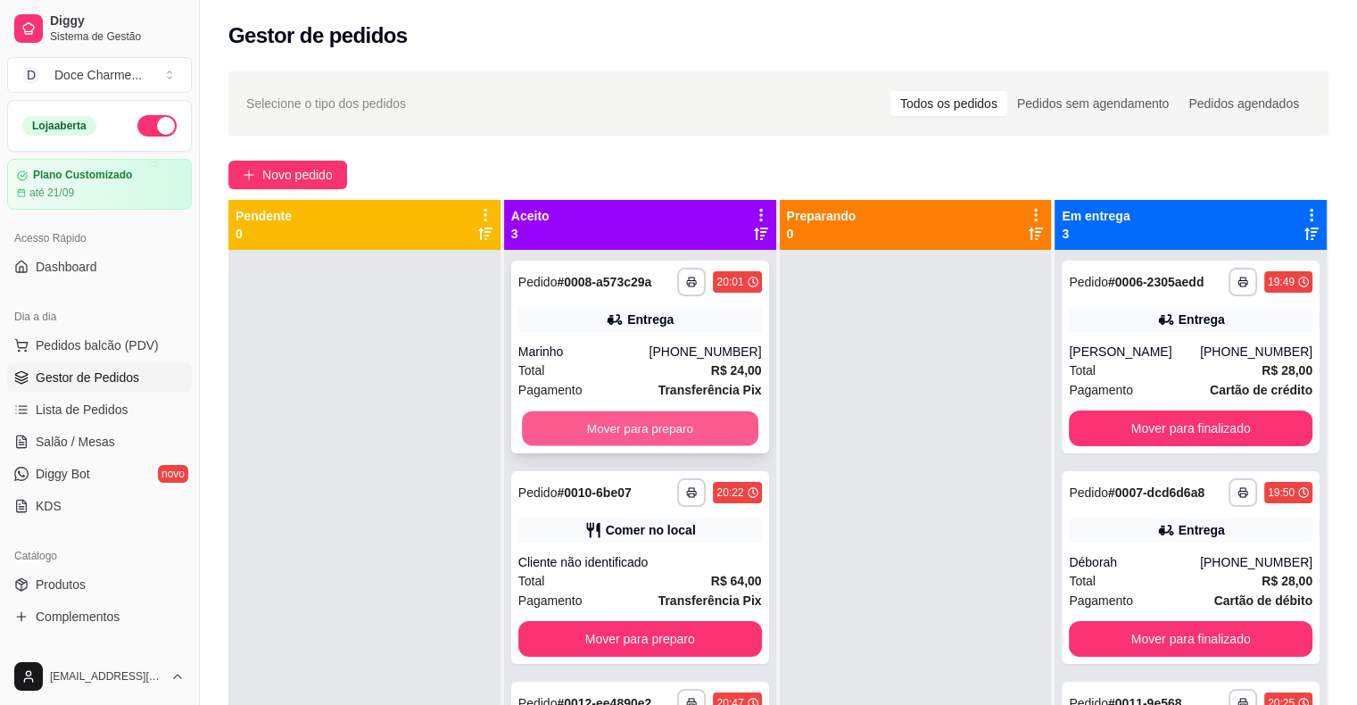
click at [717, 421] on button "Mover para preparo" at bounding box center [640, 428] width 236 height 35
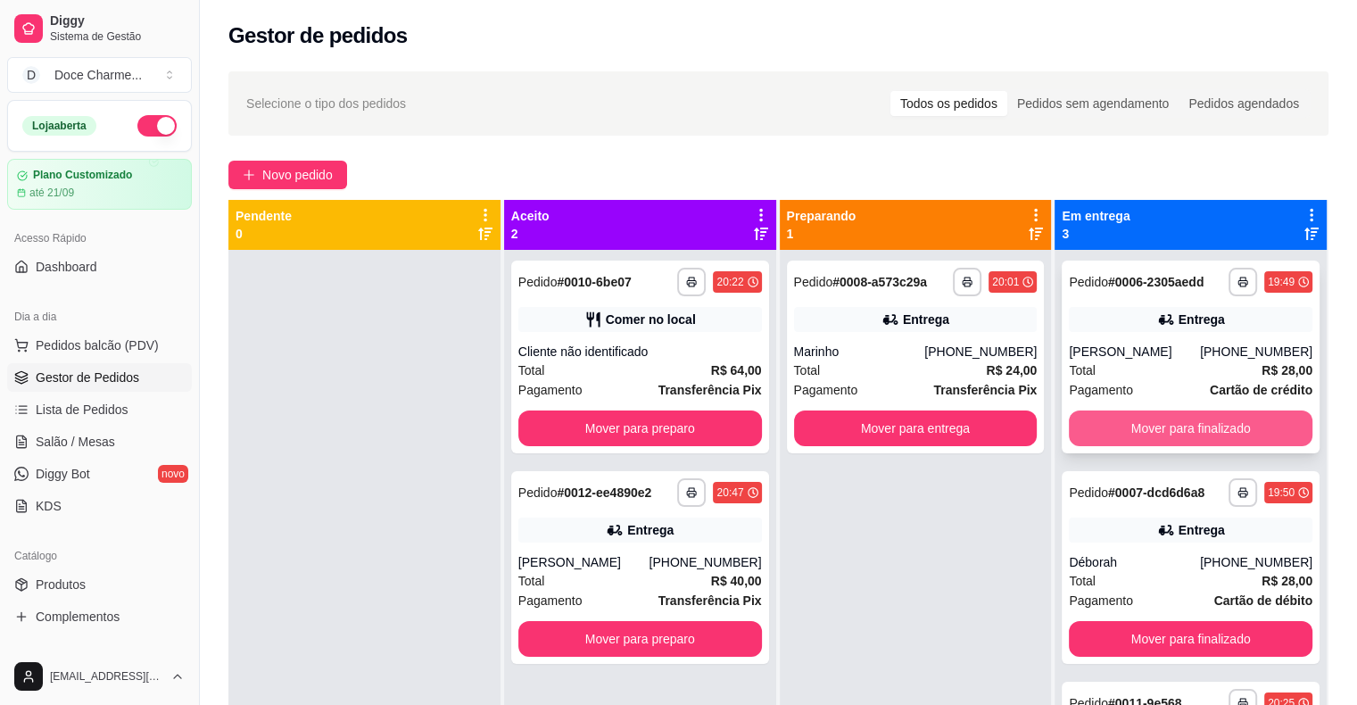
click at [1142, 427] on button "Mover para finalizado" at bounding box center [1191, 428] width 244 height 36
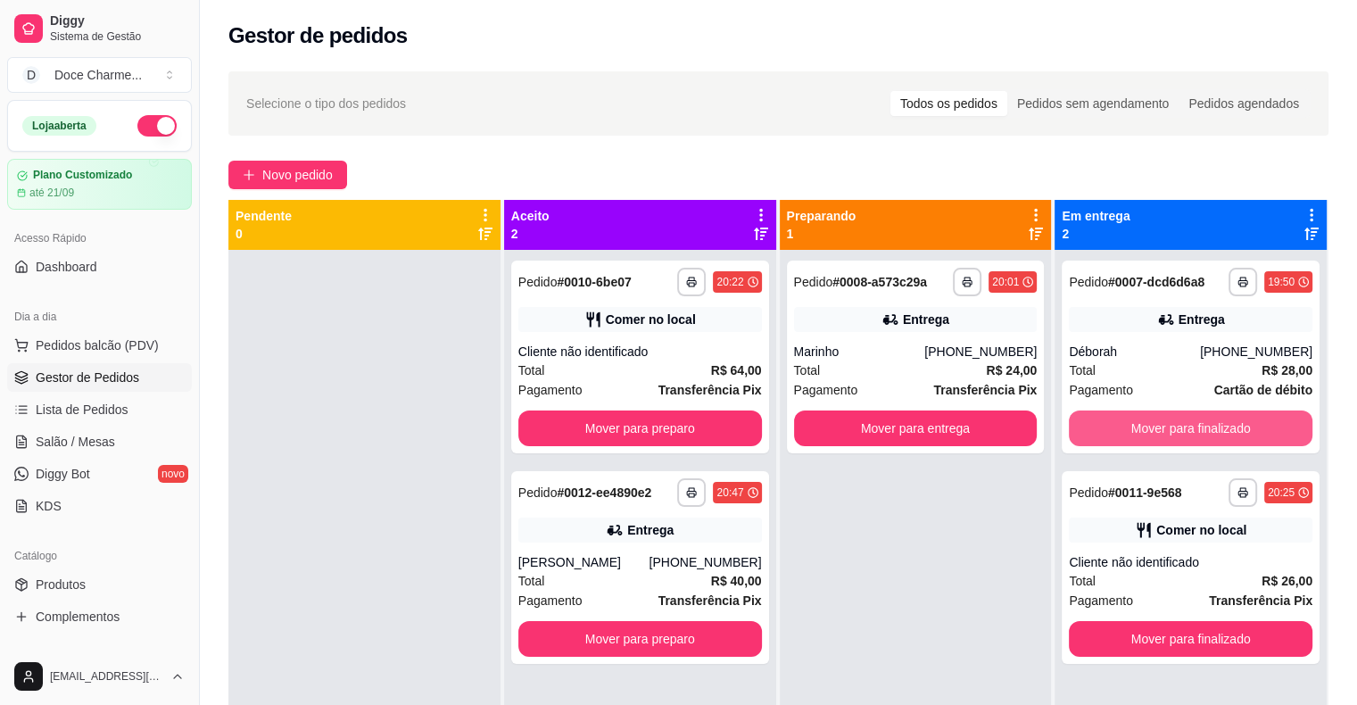
click at [1142, 427] on button "Mover para finalizado" at bounding box center [1191, 428] width 244 height 36
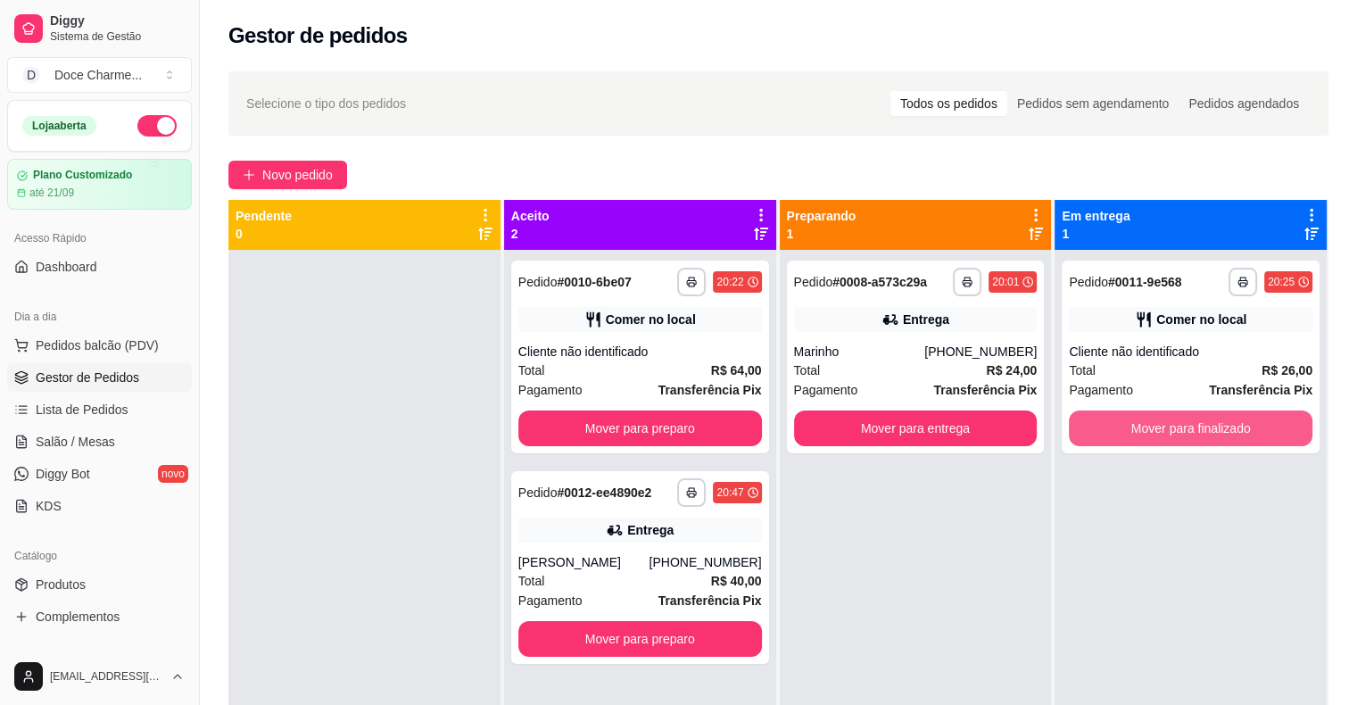
click at [1142, 427] on button "Mover para finalizado" at bounding box center [1191, 428] width 244 height 36
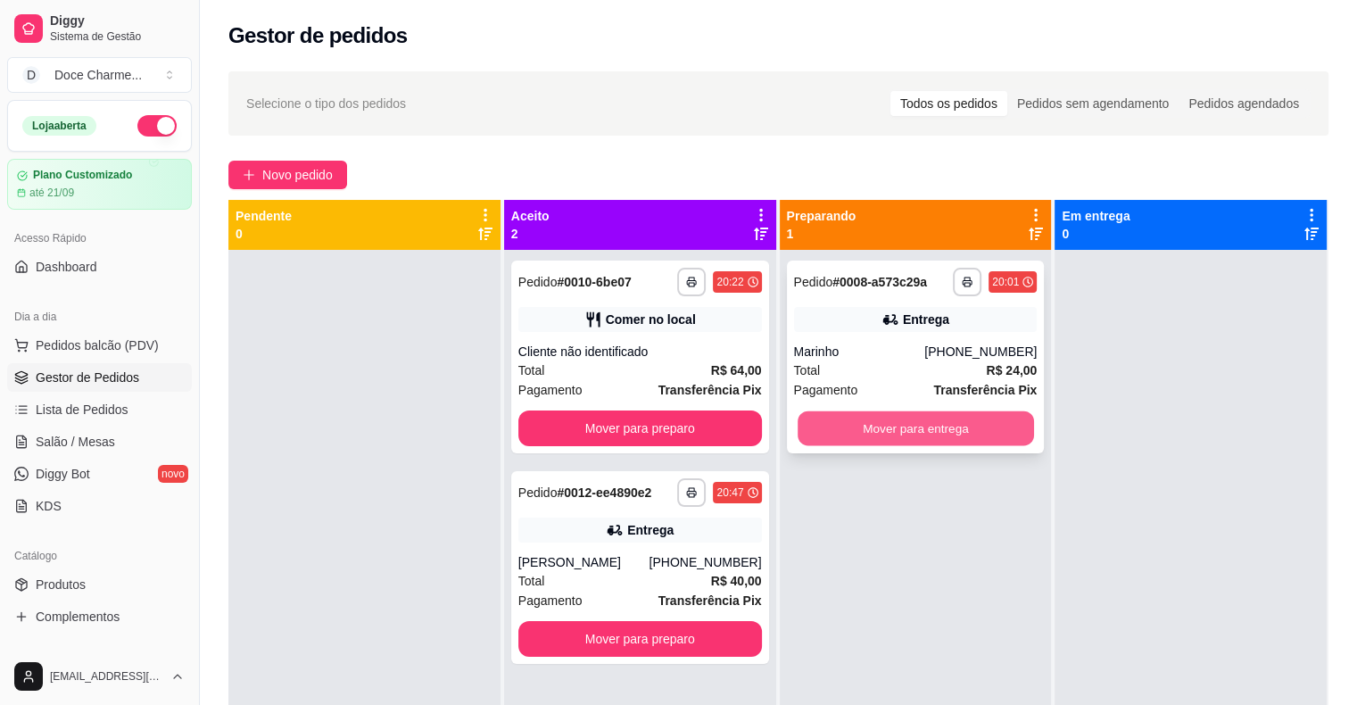
click at [941, 441] on button "Mover para entrega" at bounding box center [916, 428] width 236 height 35
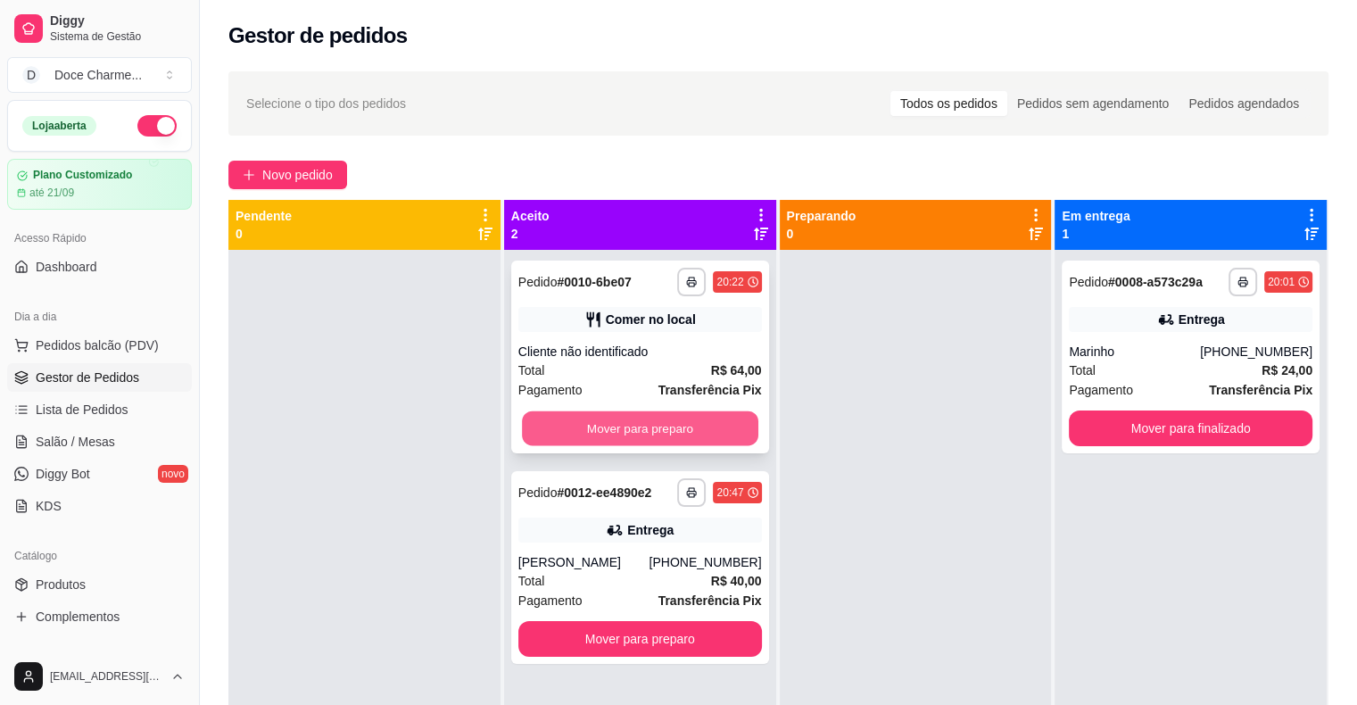
click at [731, 413] on button "Mover para preparo" at bounding box center [640, 428] width 236 height 35
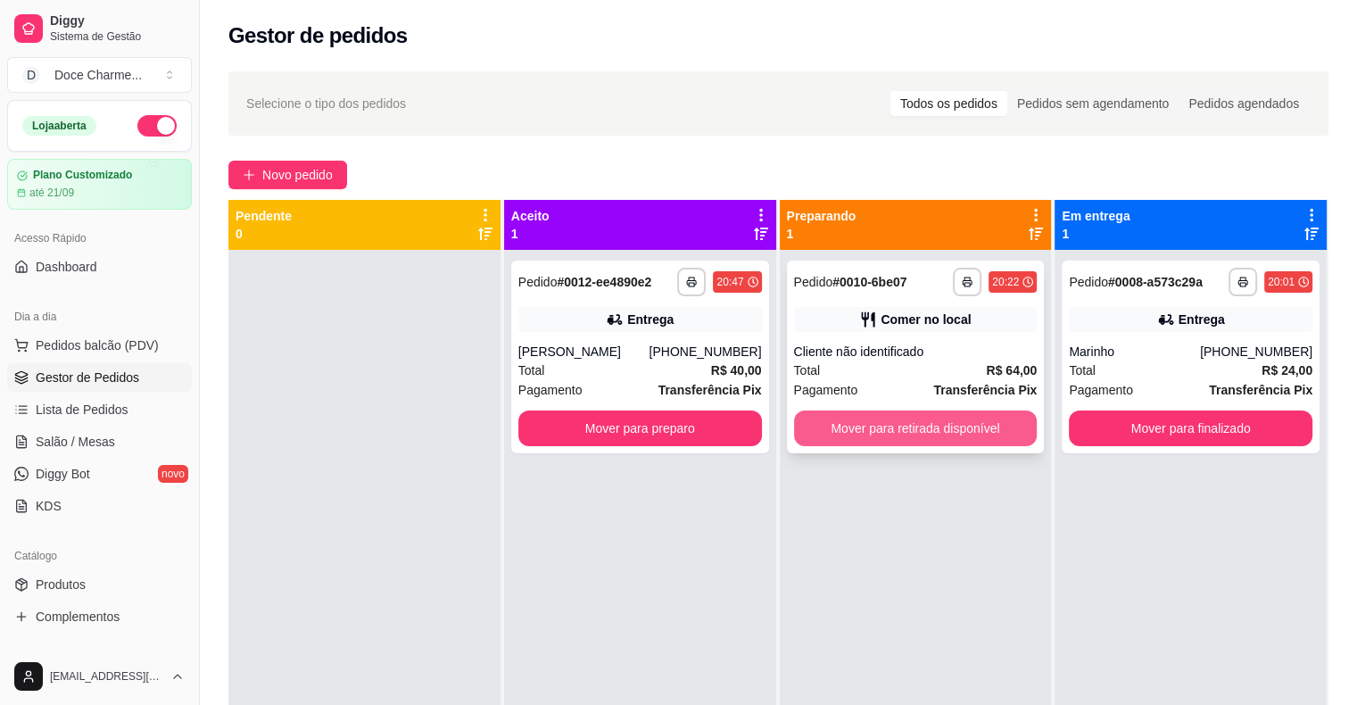
click at [876, 431] on button "Mover para retirada disponível" at bounding box center [916, 428] width 244 height 36
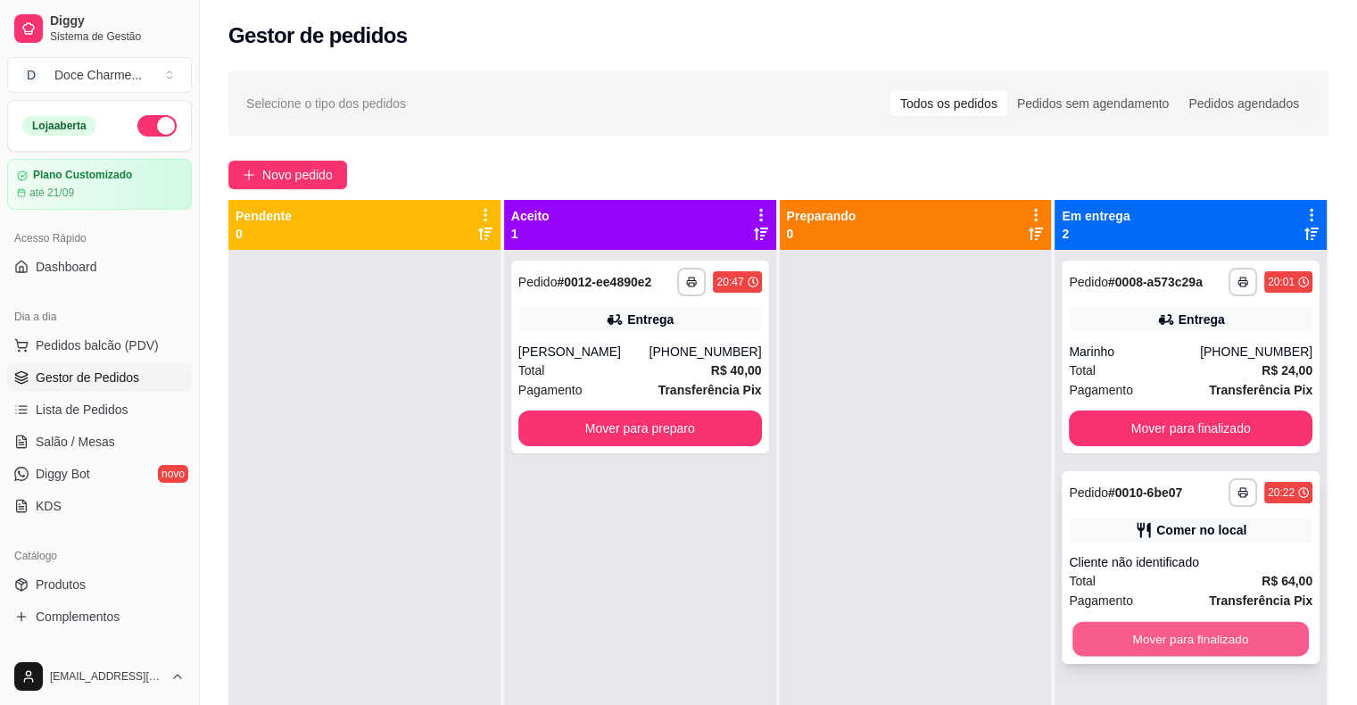
click at [1101, 637] on button "Mover para finalizado" at bounding box center [1191, 639] width 236 height 35
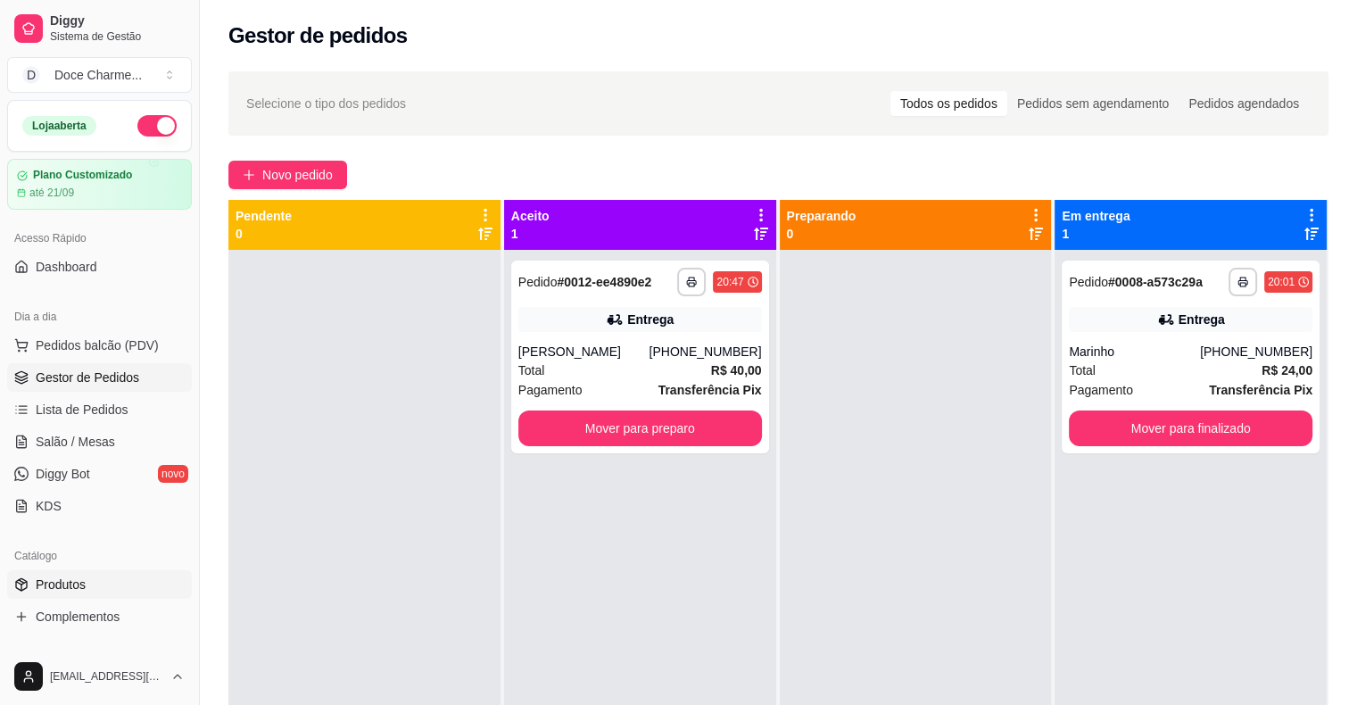
click at [76, 577] on span "Produtos" at bounding box center [61, 585] width 50 height 18
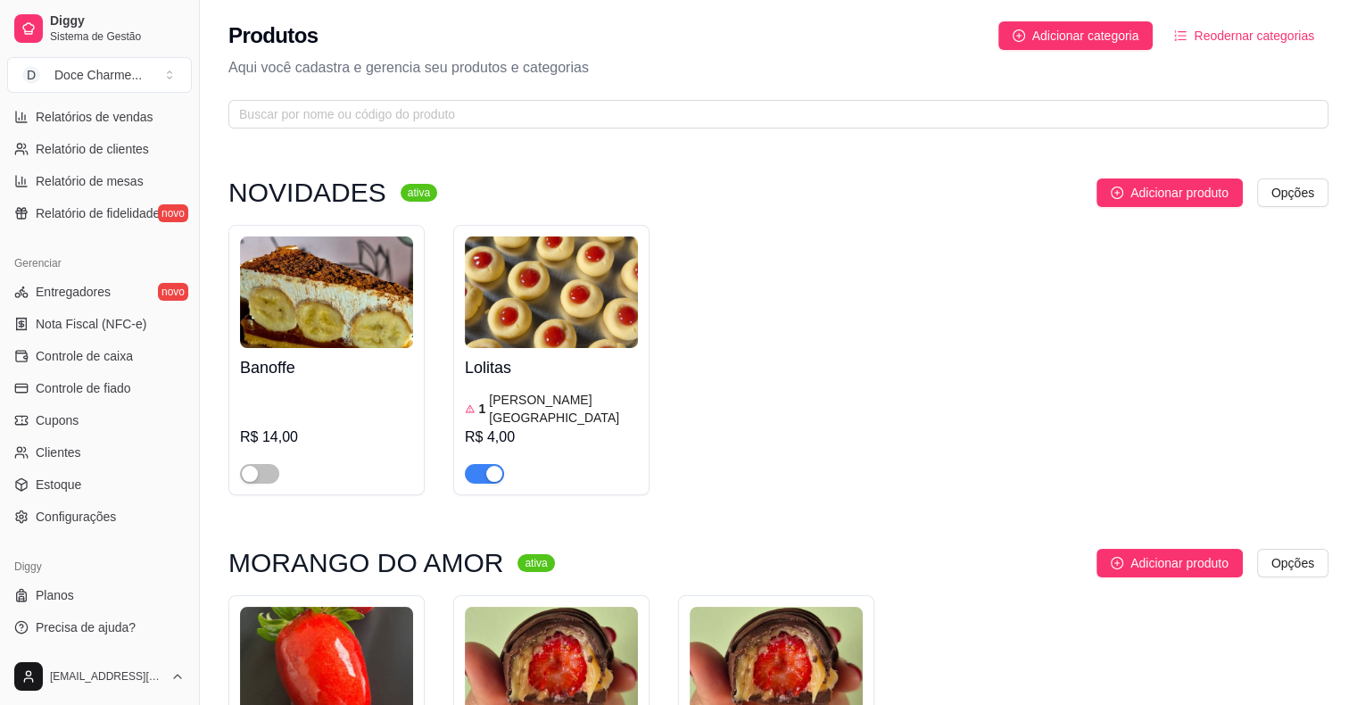
scroll to position [89, 0]
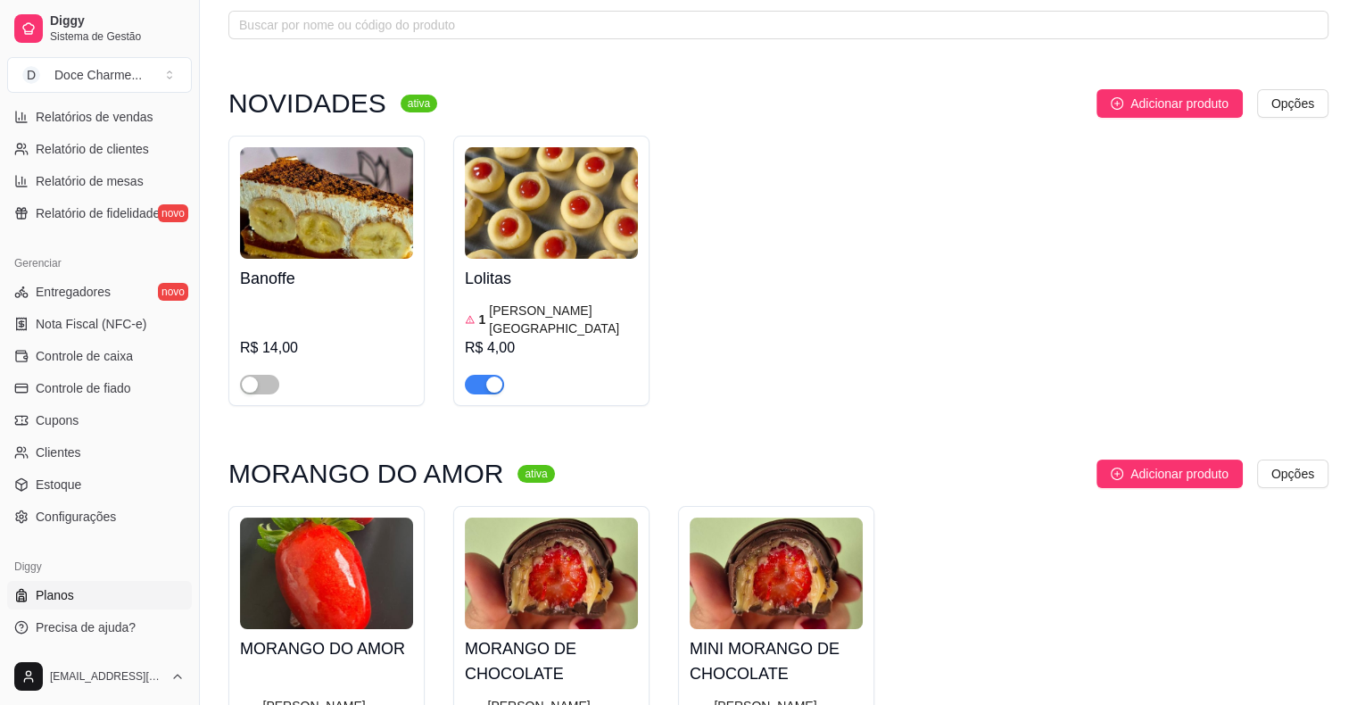
click at [72, 594] on link "Planos" at bounding box center [99, 595] width 185 height 29
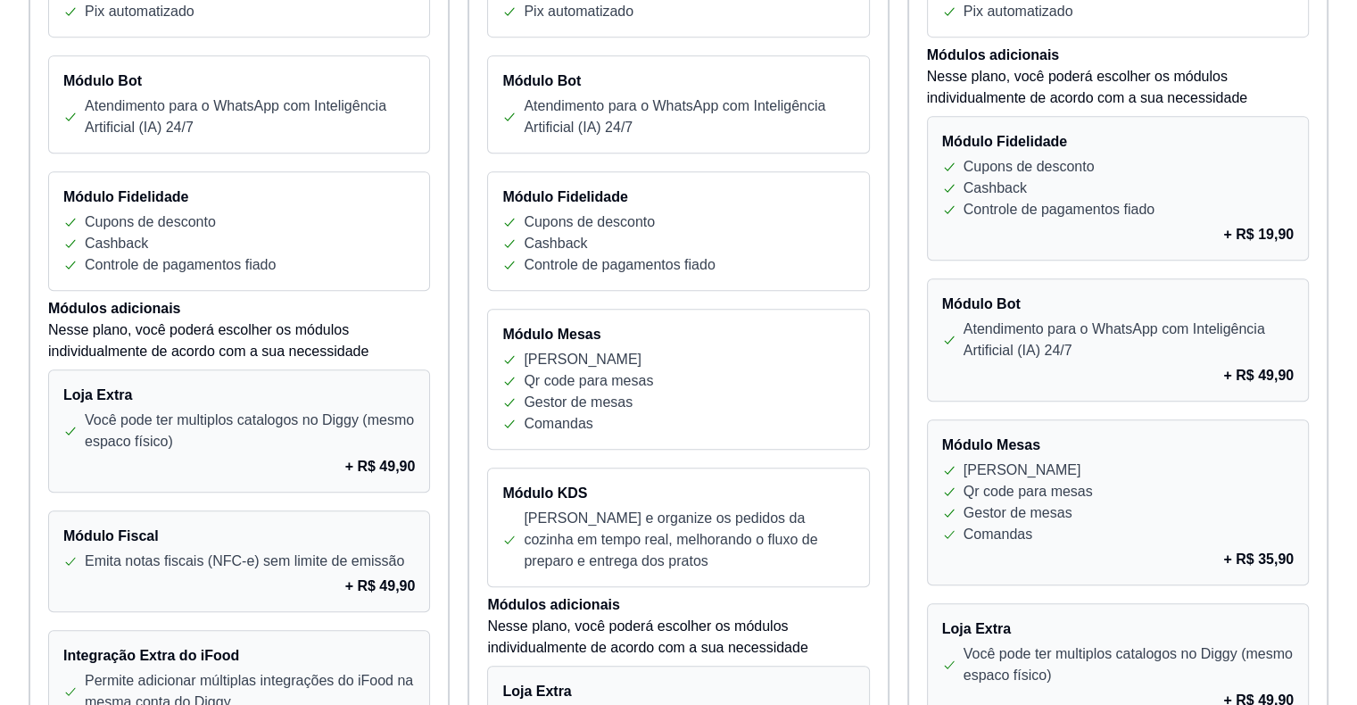
scroll to position [803, 0]
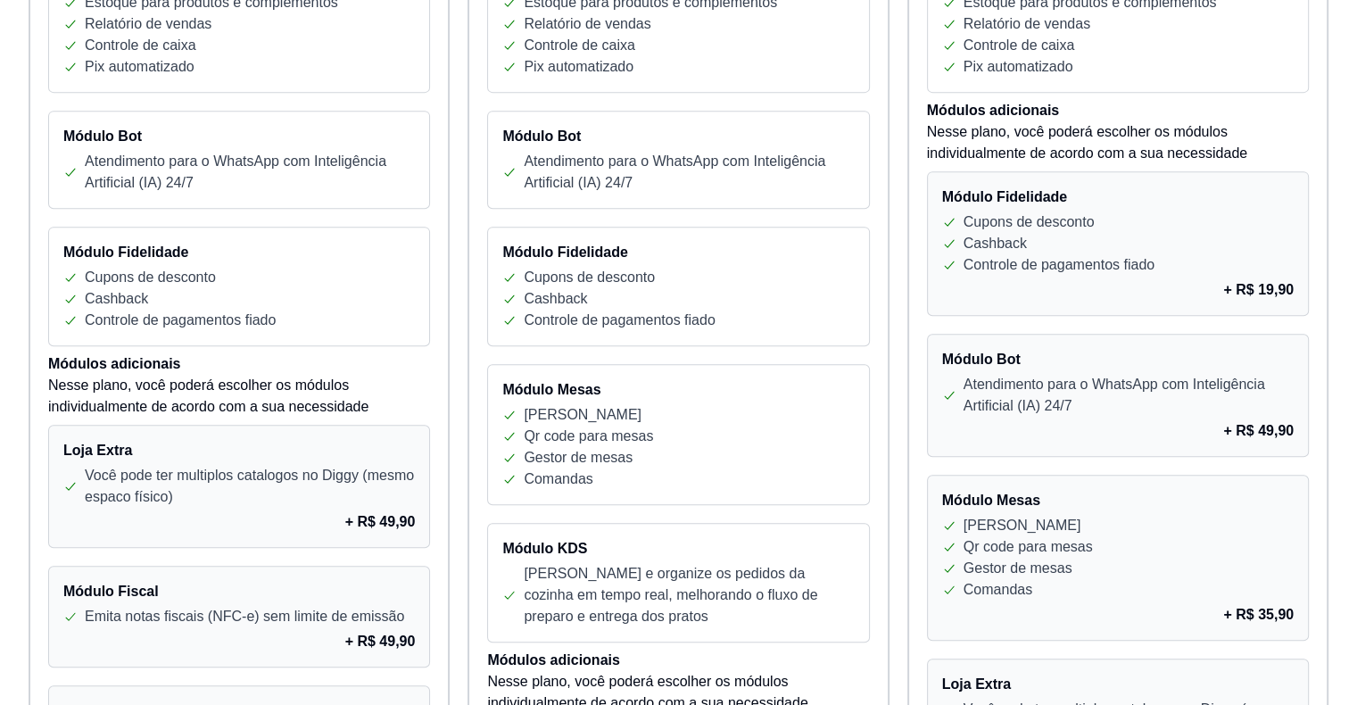
click at [1233, 291] on p "+ R$ 19,90" at bounding box center [1258, 289] width 70 height 21
click at [1232, 289] on p "+ R$ 19,90" at bounding box center [1258, 289] width 70 height 21
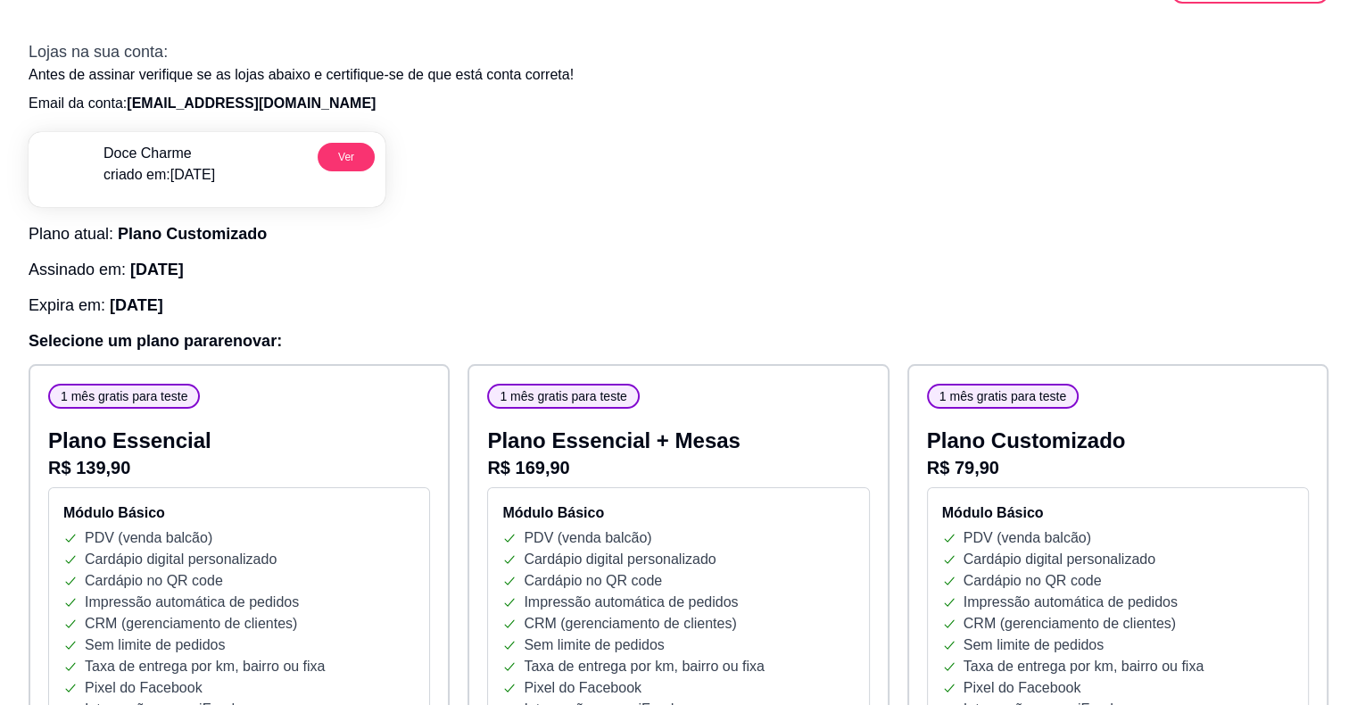
scroll to position [0, 0]
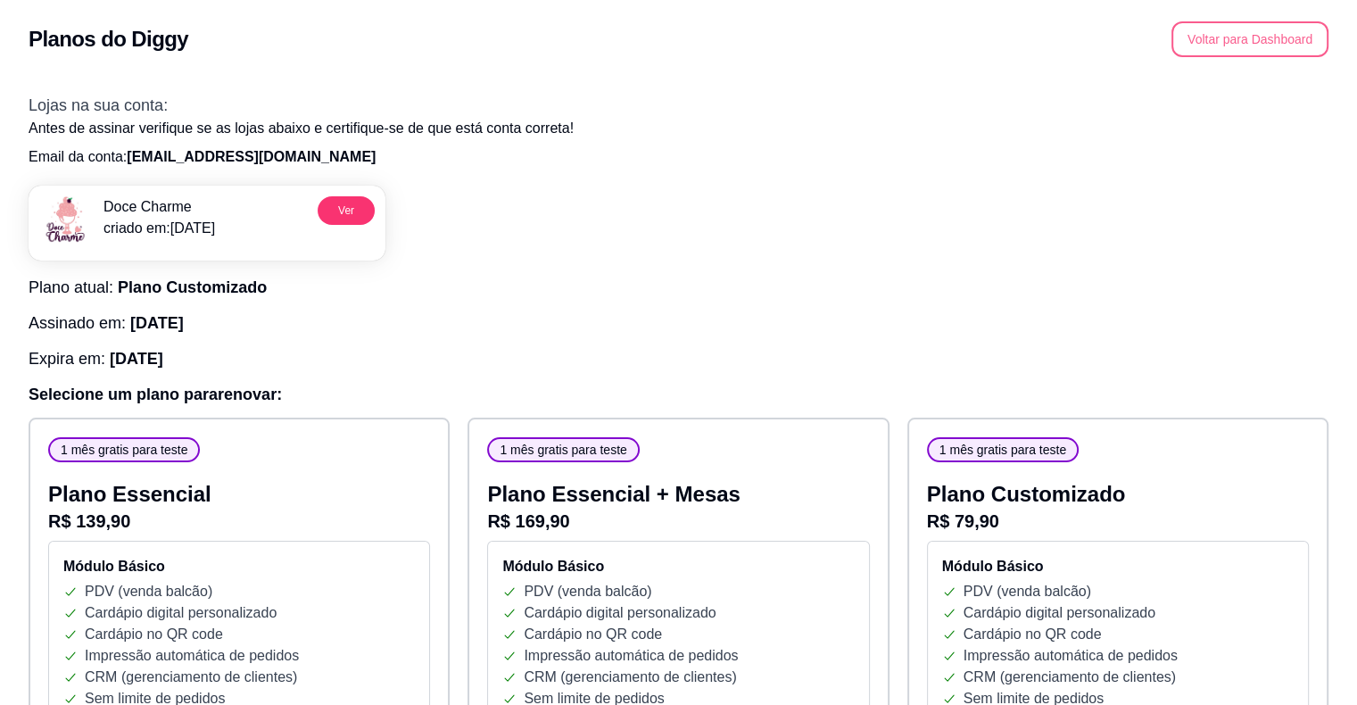
click at [1232, 37] on button "Voltar para Dashboard" at bounding box center [1250, 39] width 157 height 36
